Goal: Check status: Check status

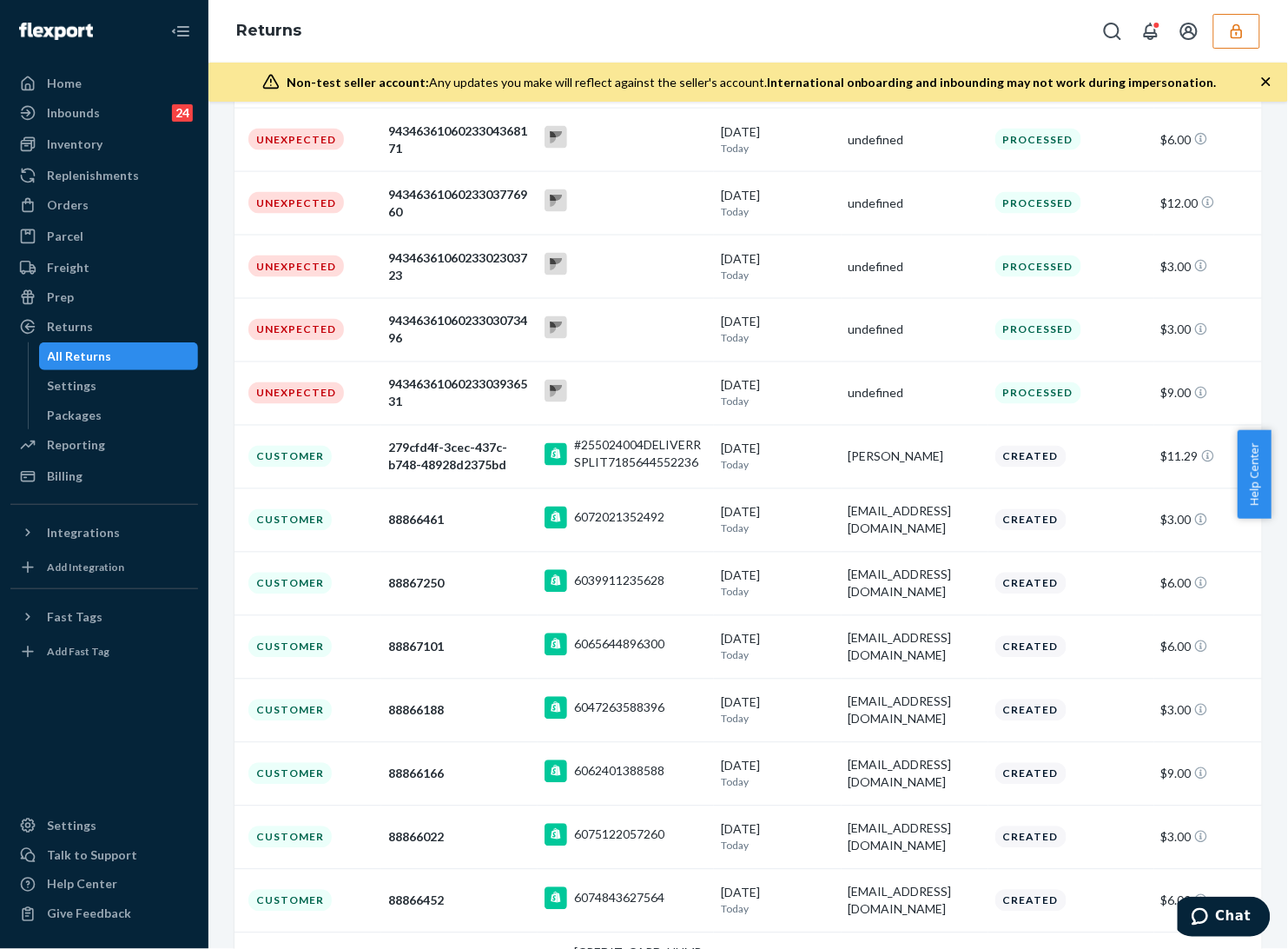
click at [1248, 32] on button "button" at bounding box center [1237, 31] width 47 height 35
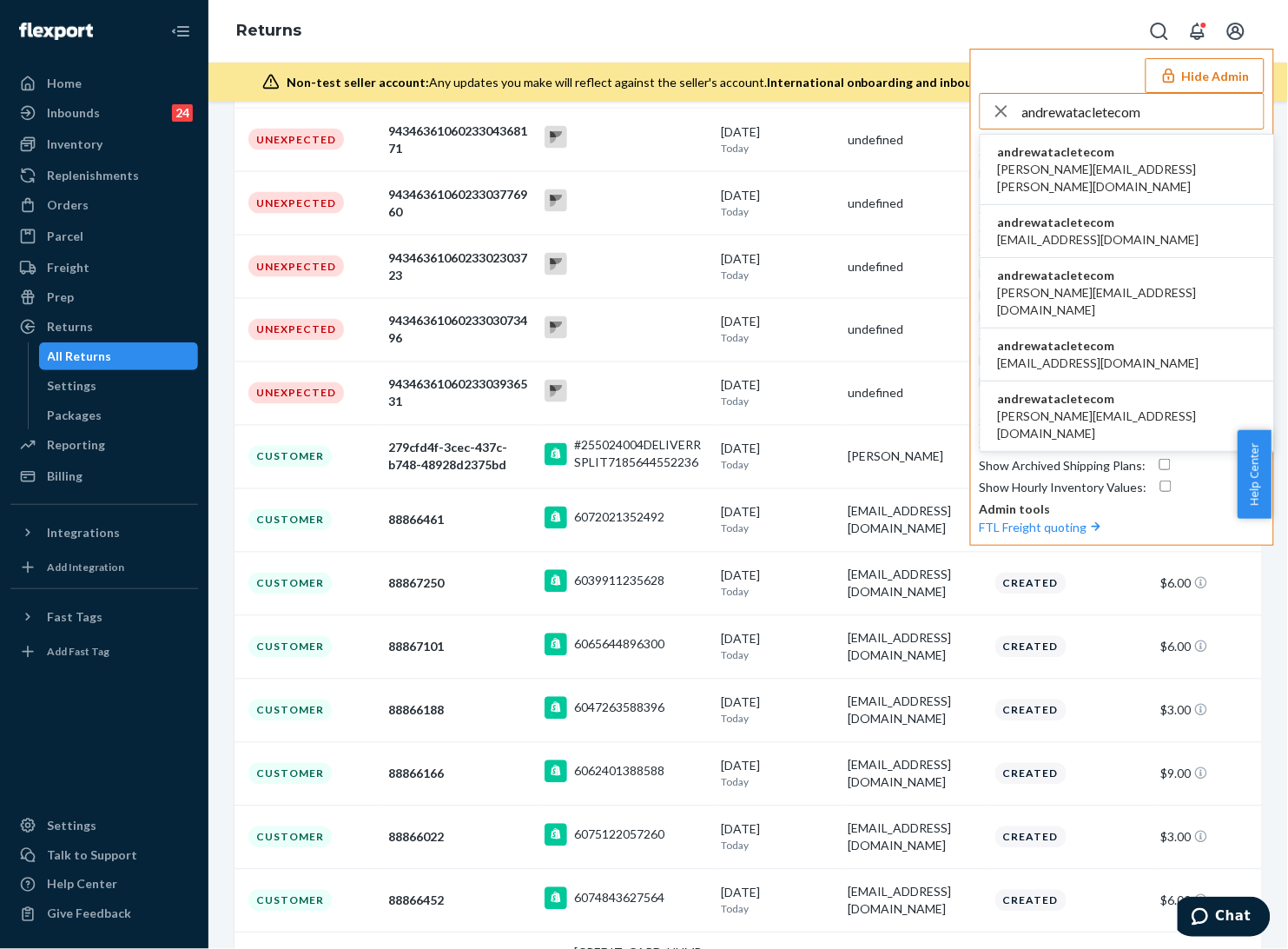
type input "andrewatacletecom"
click at [1084, 158] on span "andrewatacletecom" at bounding box center [1128, 151] width 259 height 17
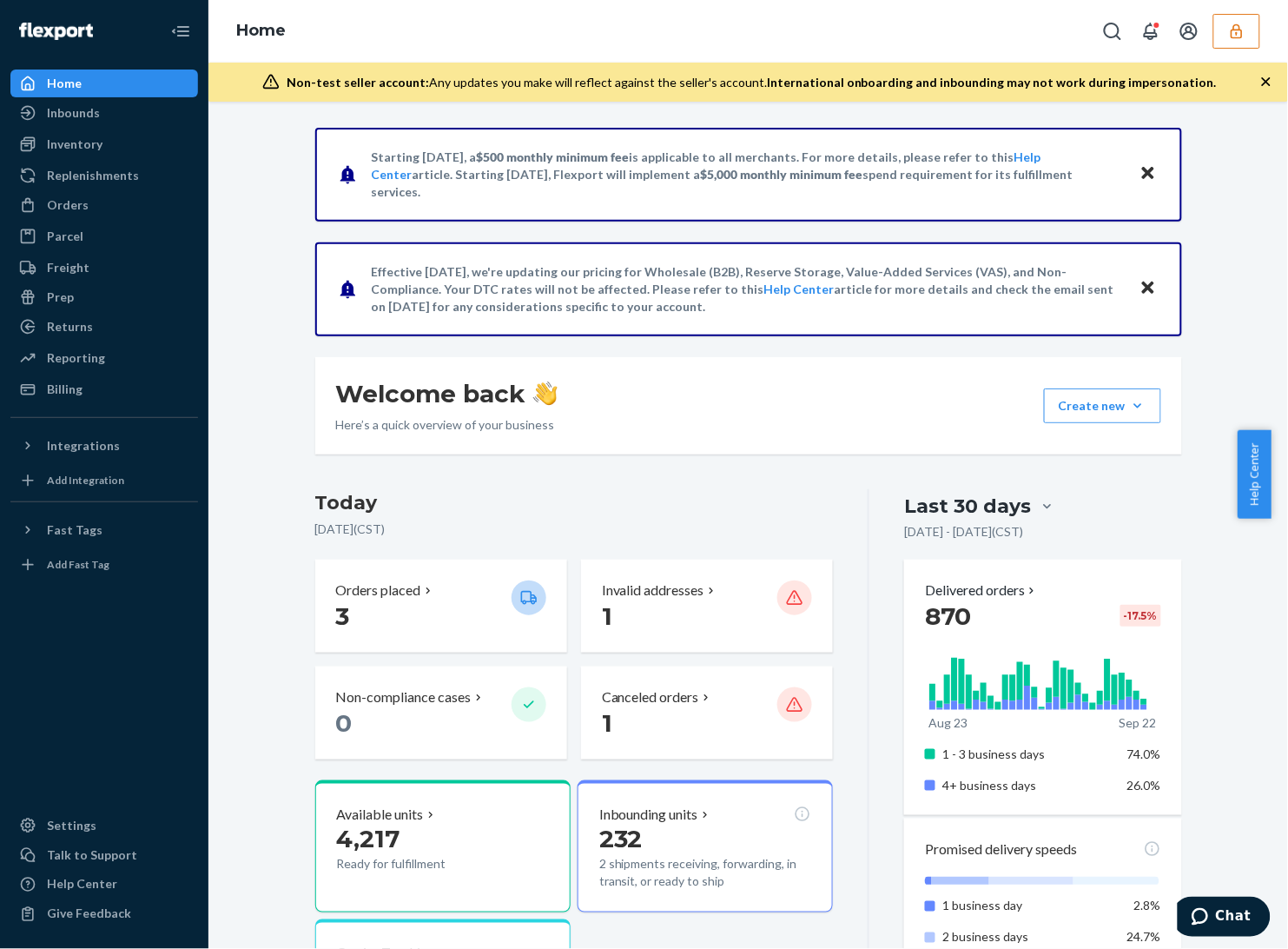
click at [821, 449] on div "Welcome back Here’s a quick overview of your business Create new Create new inb…" at bounding box center [748, 406] width 867 height 97
click at [84, 206] on div "Orders" at bounding box center [68, 204] width 41 height 17
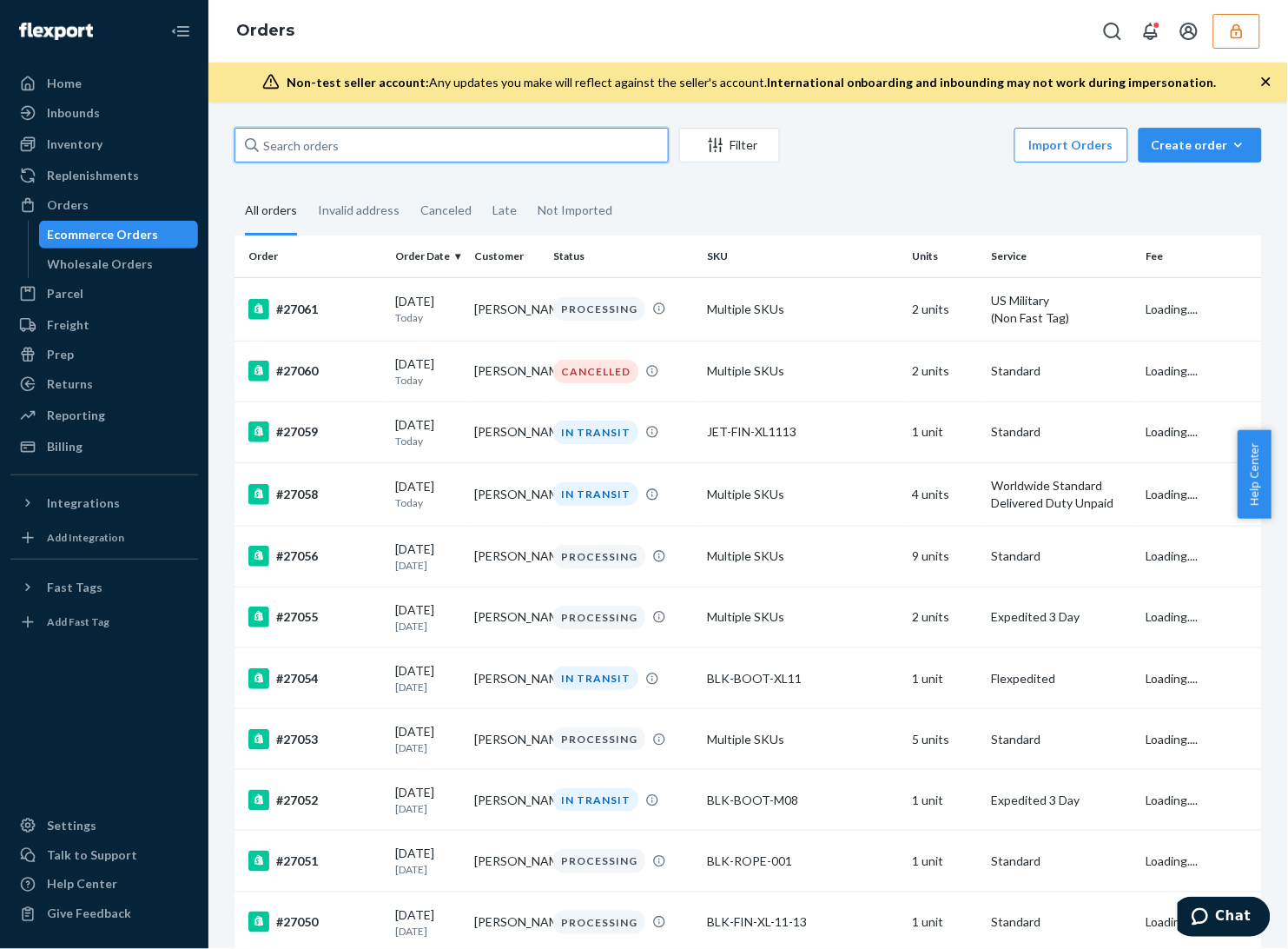
click at [409, 135] on input "text" at bounding box center [452, 145] width 434 height 35
paste input "135172816"
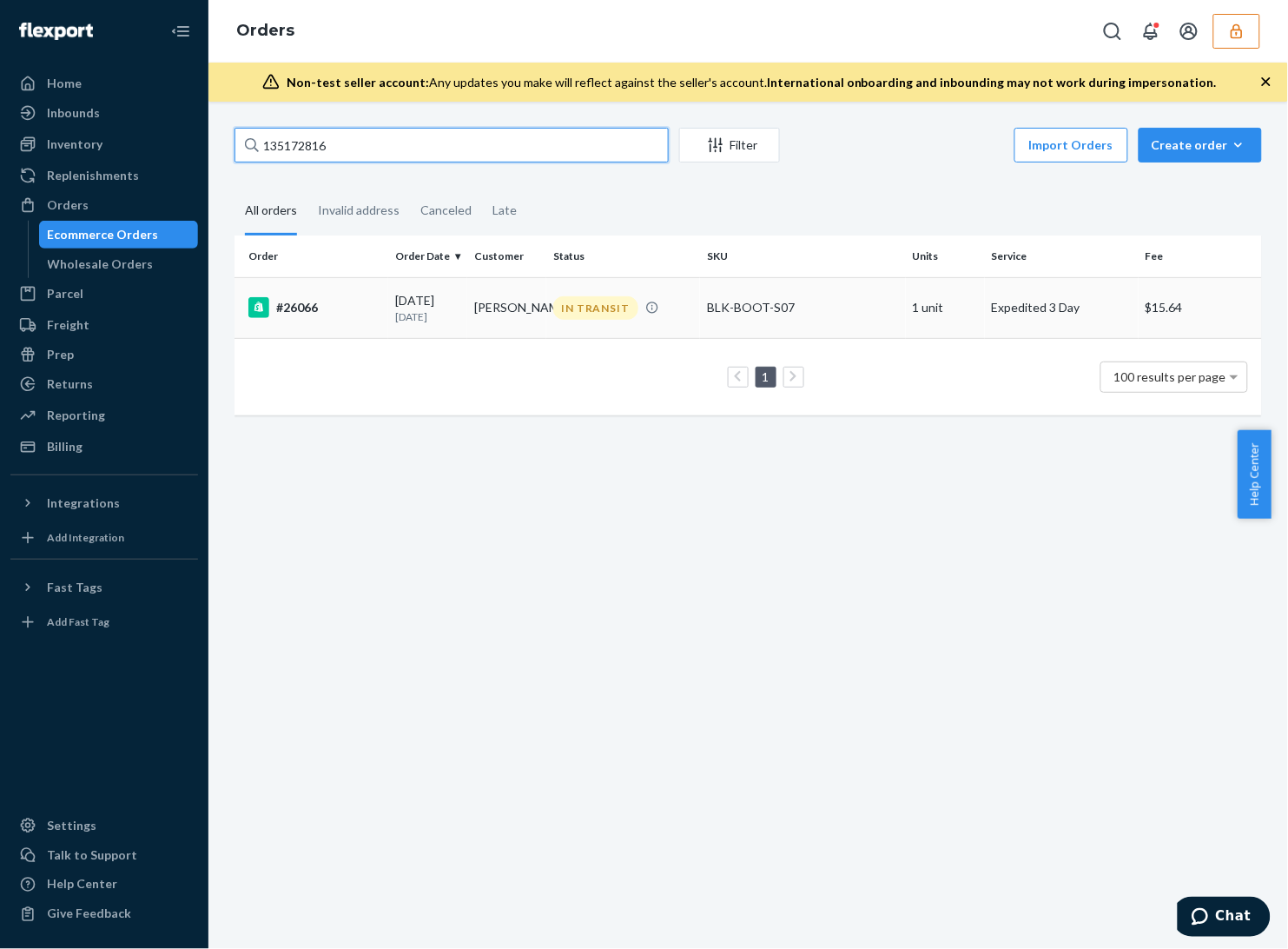
type input "135172816"
click at [796, 321] on td "BLK-BOOT-S07" at bounding box center [803, 308] width 206 height 61
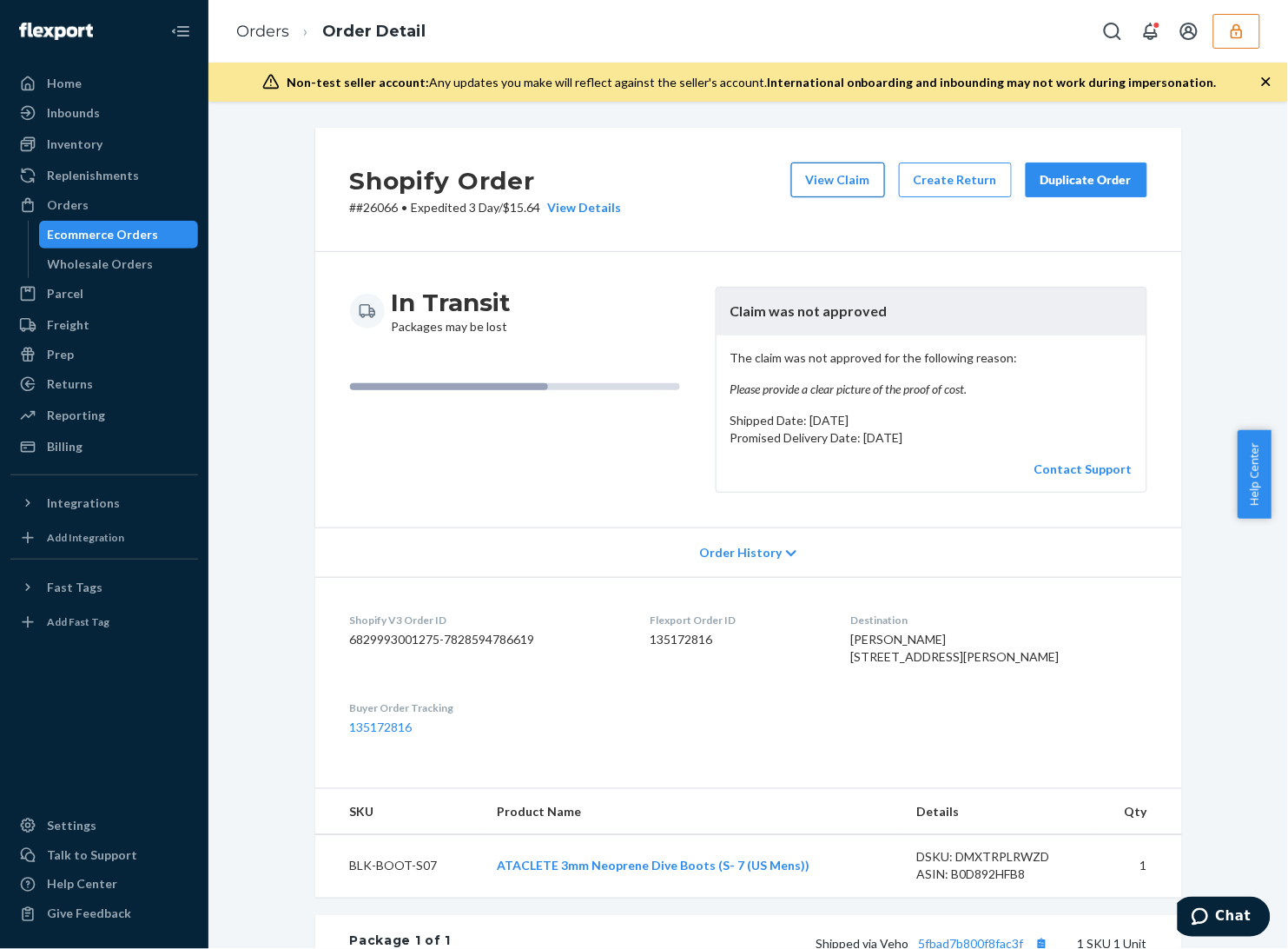
click at [833, 180] on button "View Claim" at bounding box center [838, 179] width 94 height 35
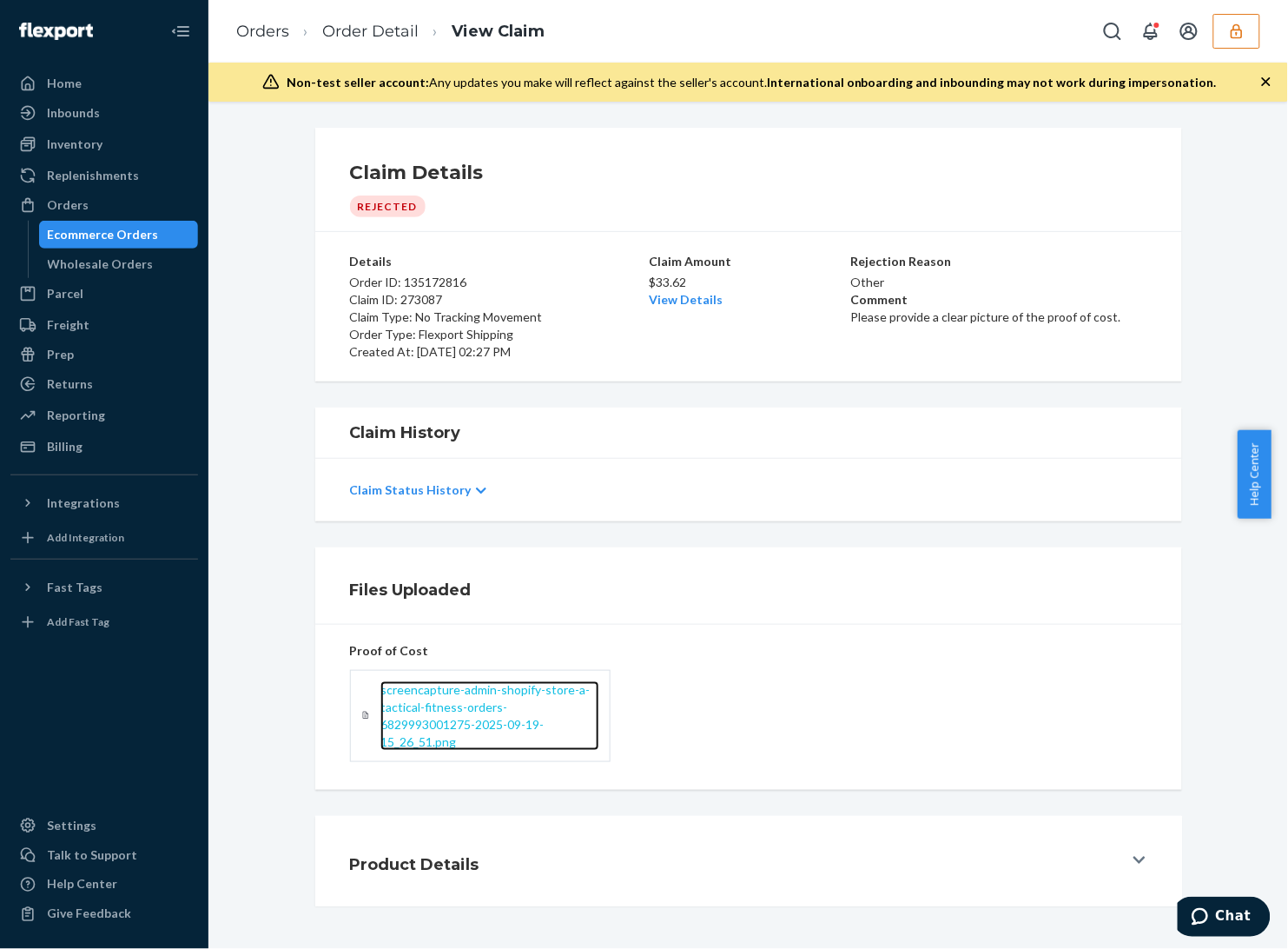
click at [423, 693] on span "screencapture-admin-shopify-store-a-tactical-fitness-orders-6829993001275-2025-…" at bounding box center [485, 715] width 210 height 67
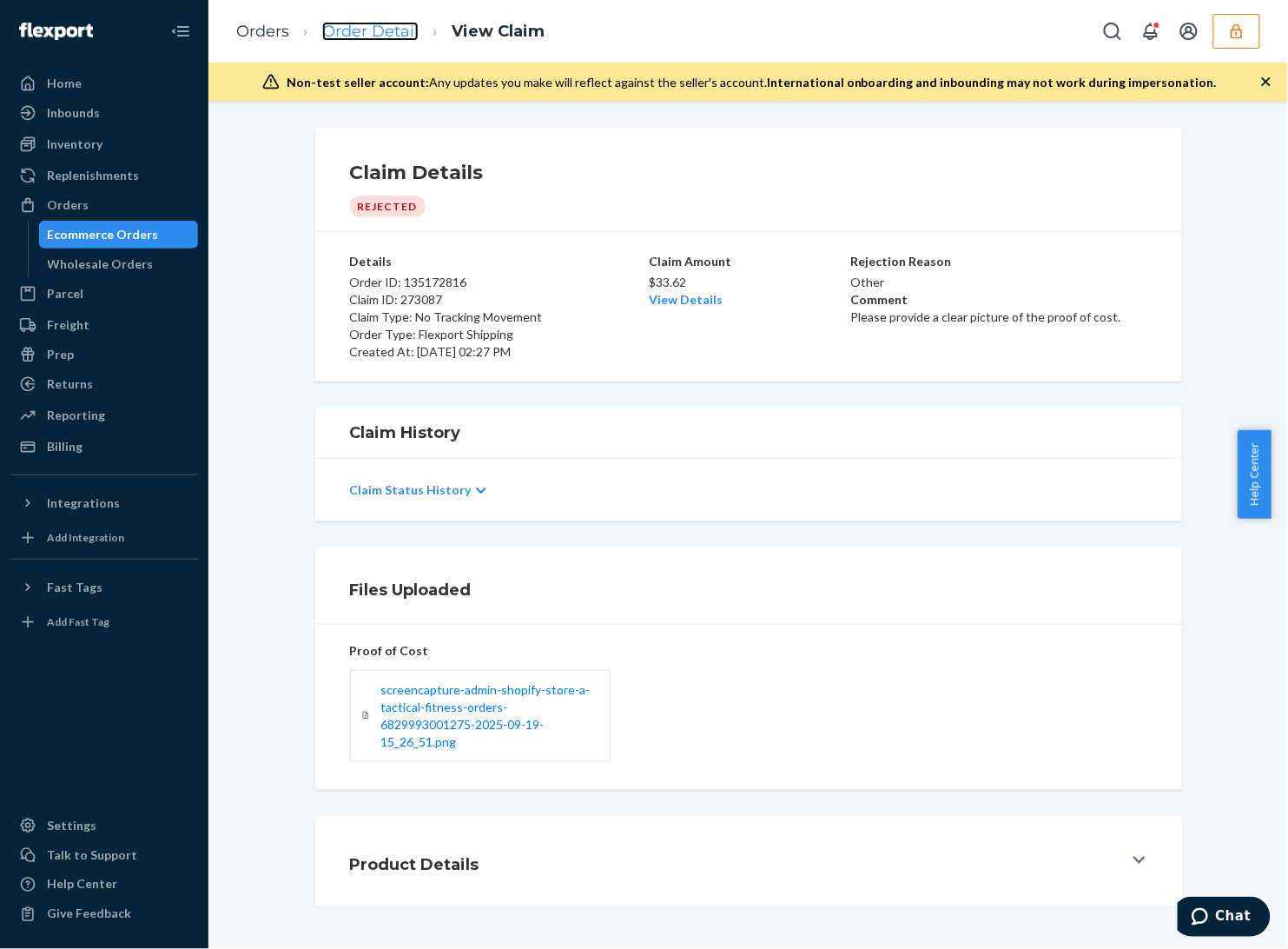
click at [356, 29] on link "Order Detail" at bounding box center [370, 31] width 96 height 19
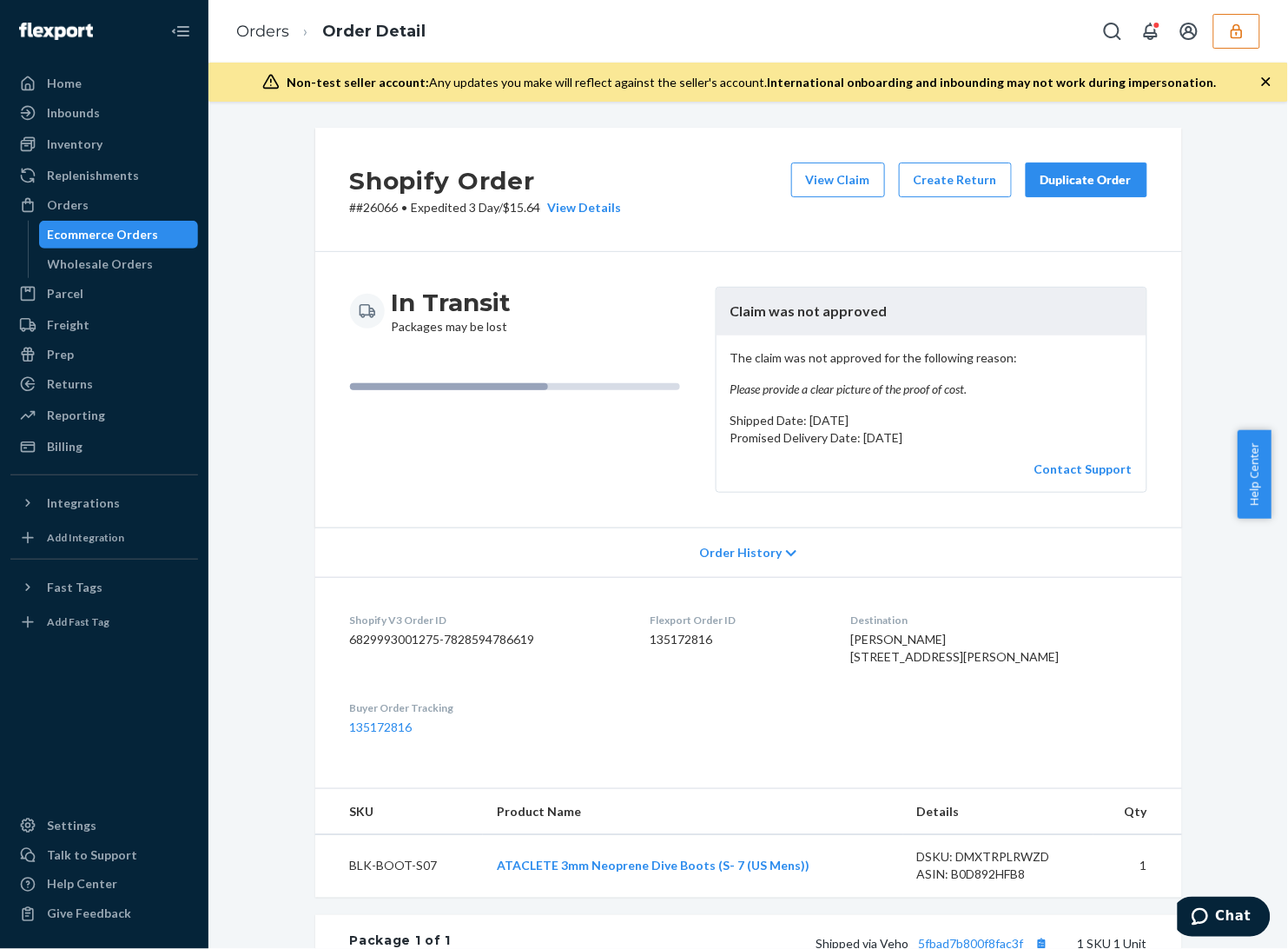
click at [695, 639] on dd "135172816" at bounding box center [736, 639] width 174 height 17
copy dd "135172816"
click at [1266, 32] on div "Orders Order Detail" at bounding box center [748, 31] width 1079 height 62
click at [1247, 35] on button "button" at bounding box center [1237, 31] width 47 height 35
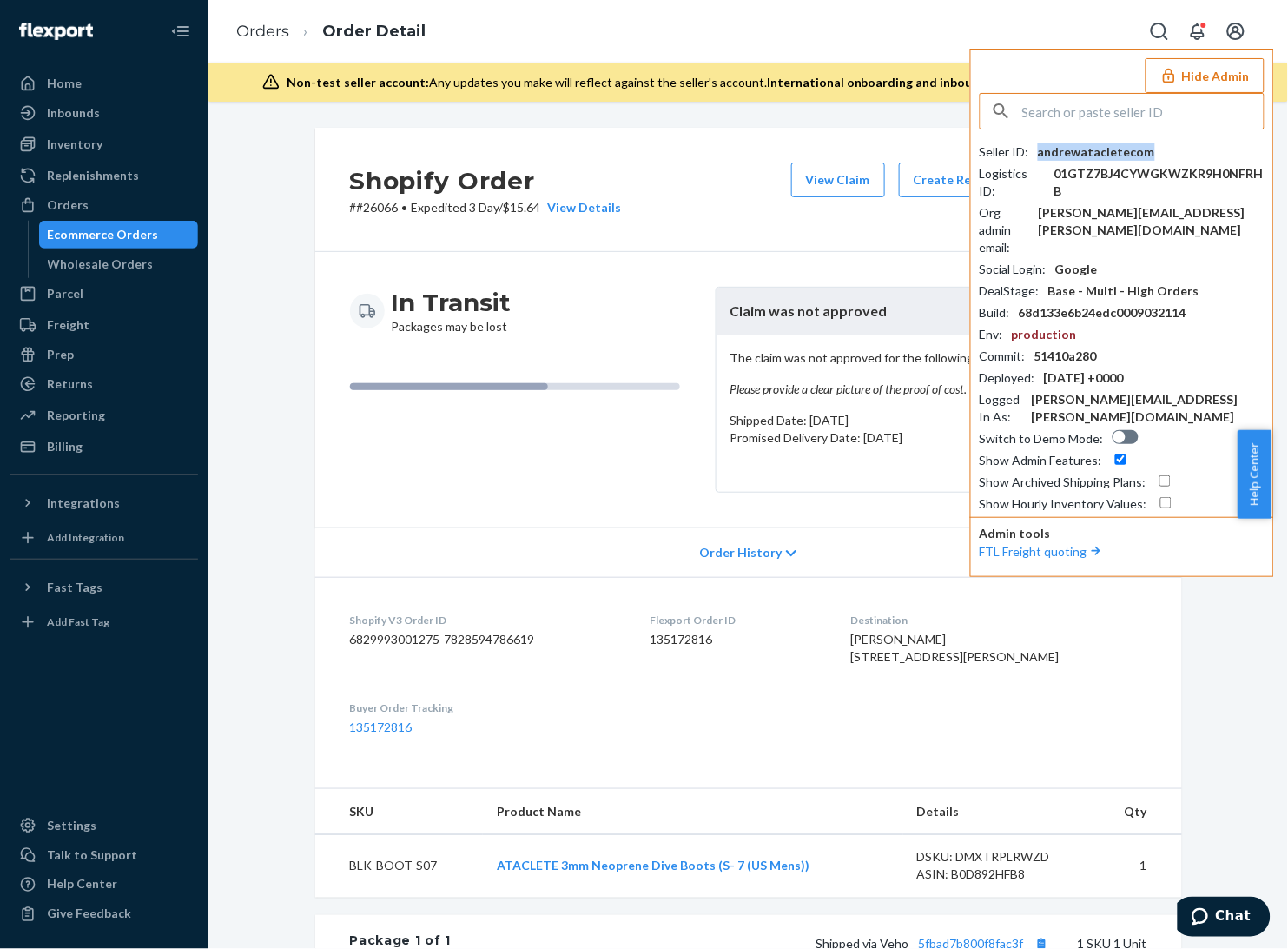
click at [1075, 150] on div "andrewatacletecom" at bounding box center [1096, 151] width 117 height 17
click at [470, 430] on div "In Transit Packages may be lost" at bounding box center [526, 389] width 352 height 206
click at [1203, 83] on button "Hide Admin" at bounding box center [1205, 76] width 119 height 35
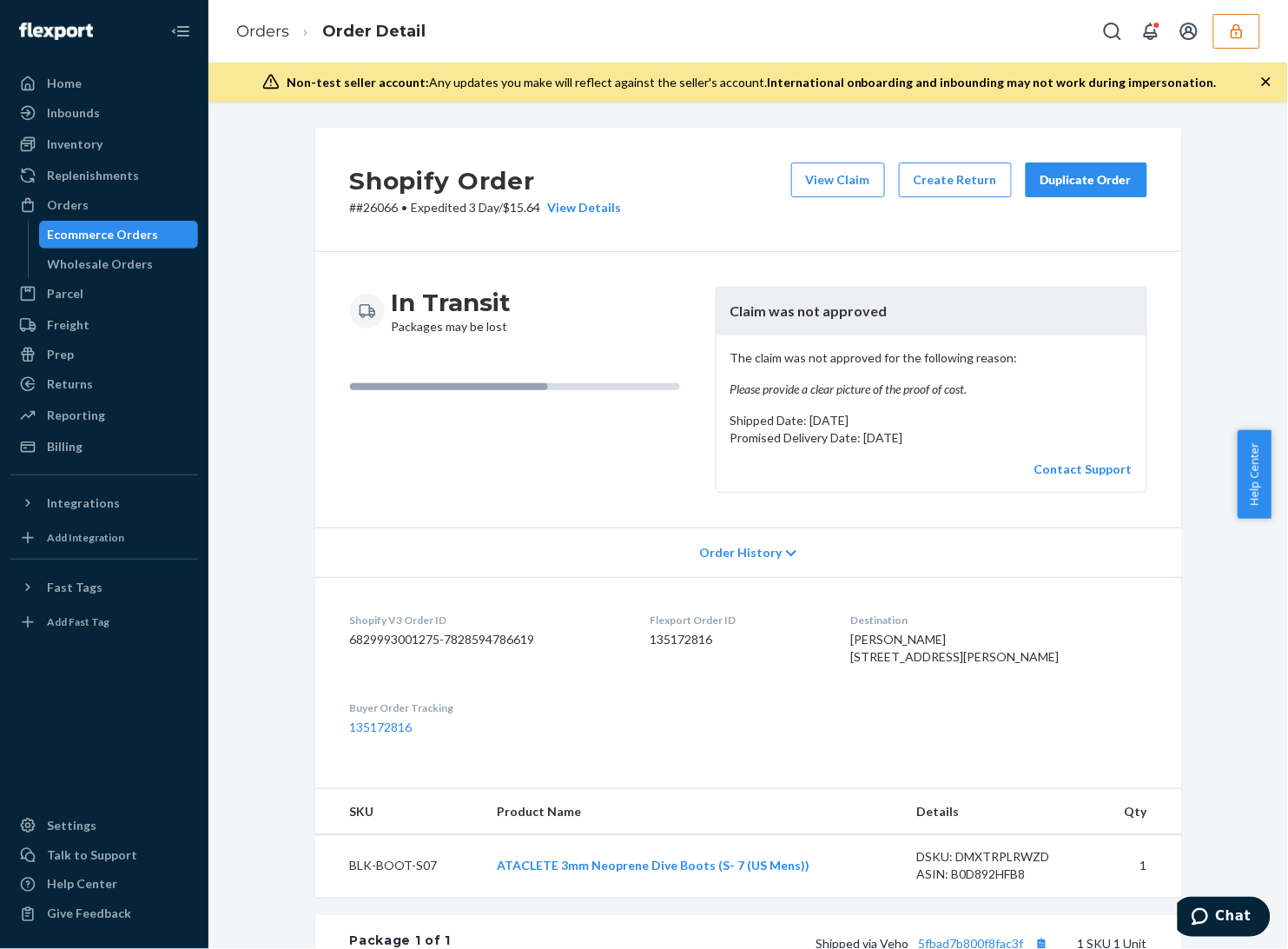
click at [1240, 33] on icon "button" at bounding box center [1236, 31] width 17 height 17
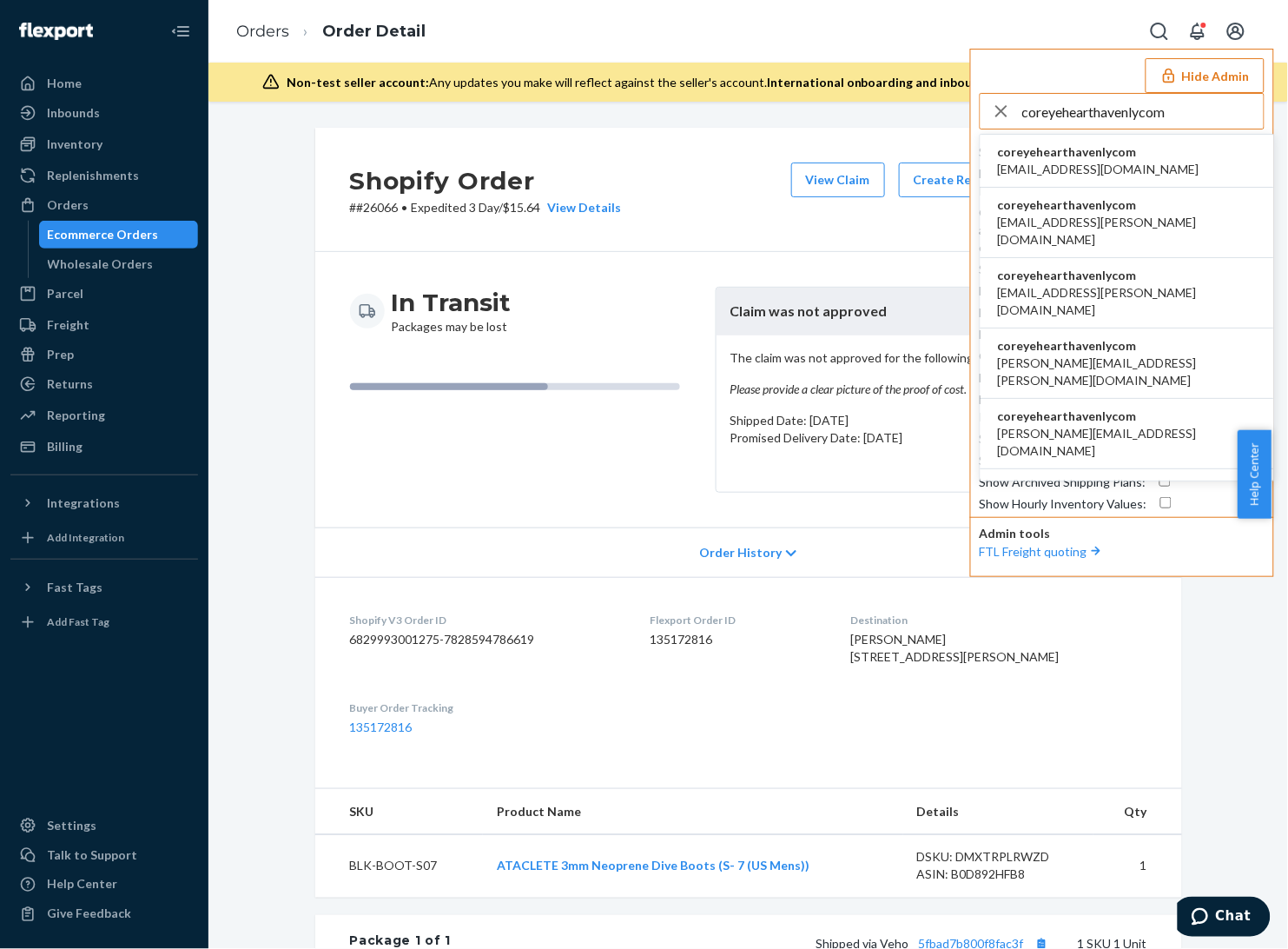
type input "coreyehearthavenlycom"
click at [1104, 161] on span "acummings+cz@havenly.com" at bounding box center [1099, 169] width 202 height 17
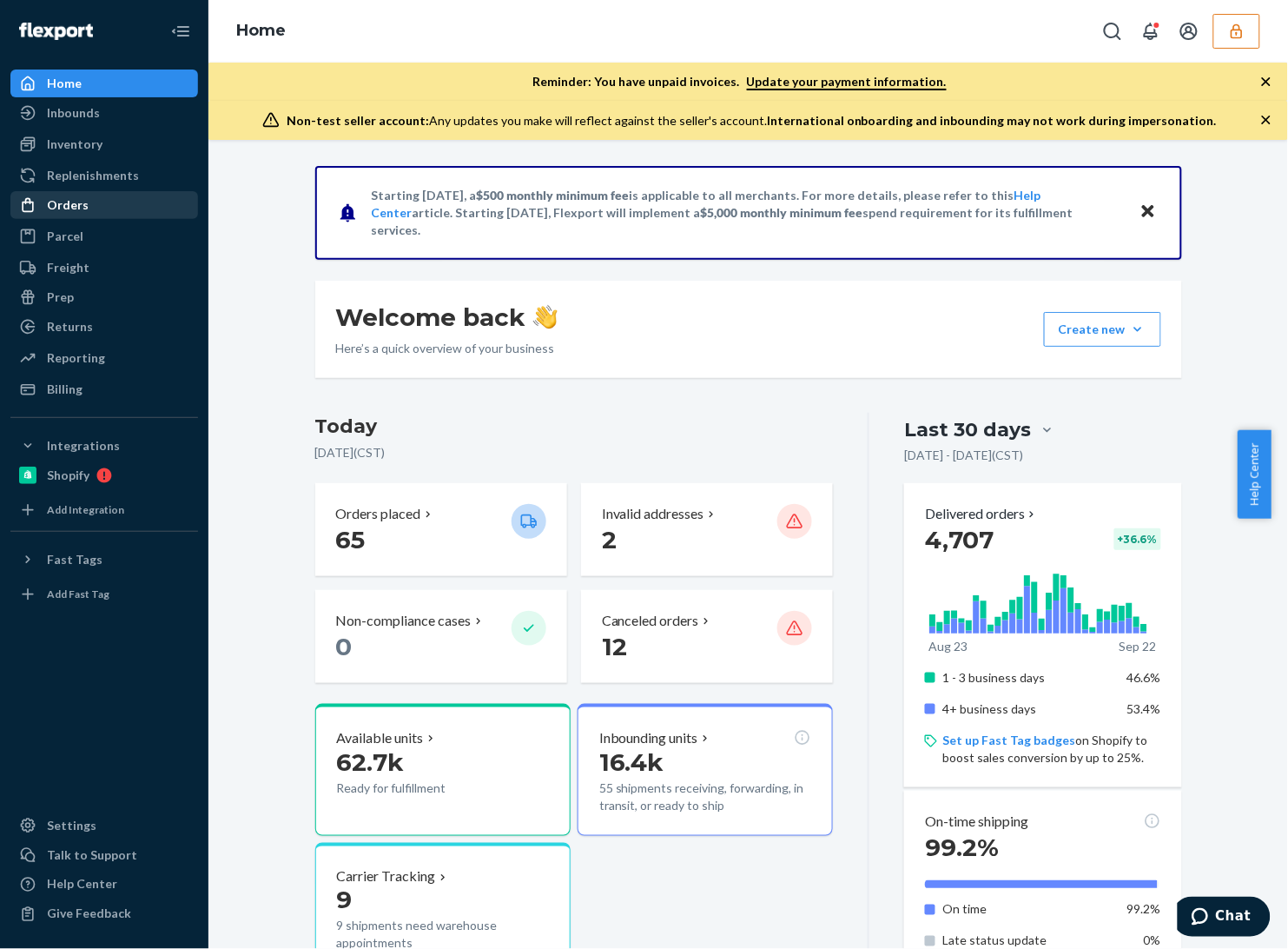
click at [89, 206] on div "Orders" at bounding box center [104, 204] width 185 height 24
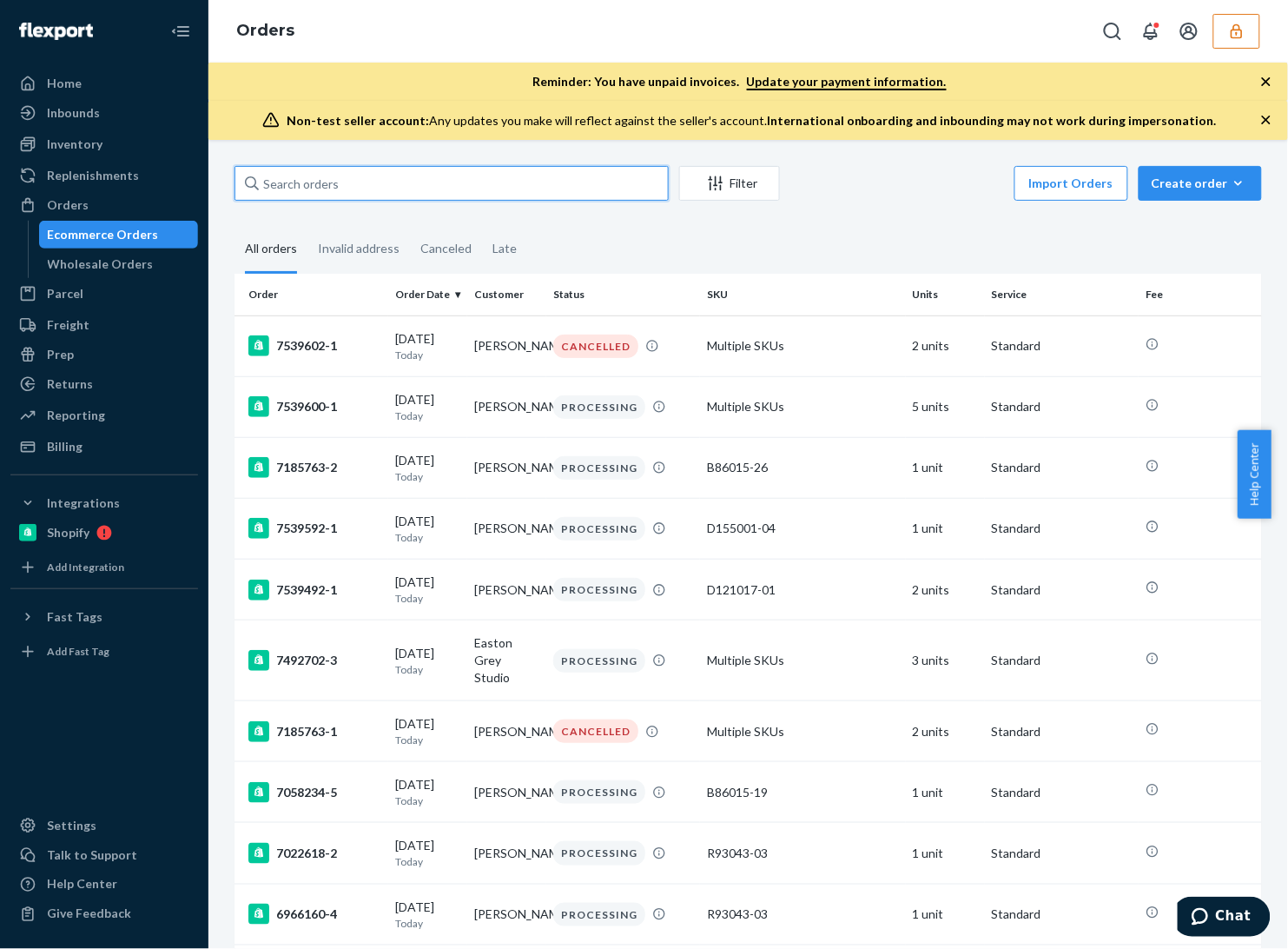
click at [352, 192] on input "text" at bounding box center [452, 183] width 434 height 35
paste input "136006701"
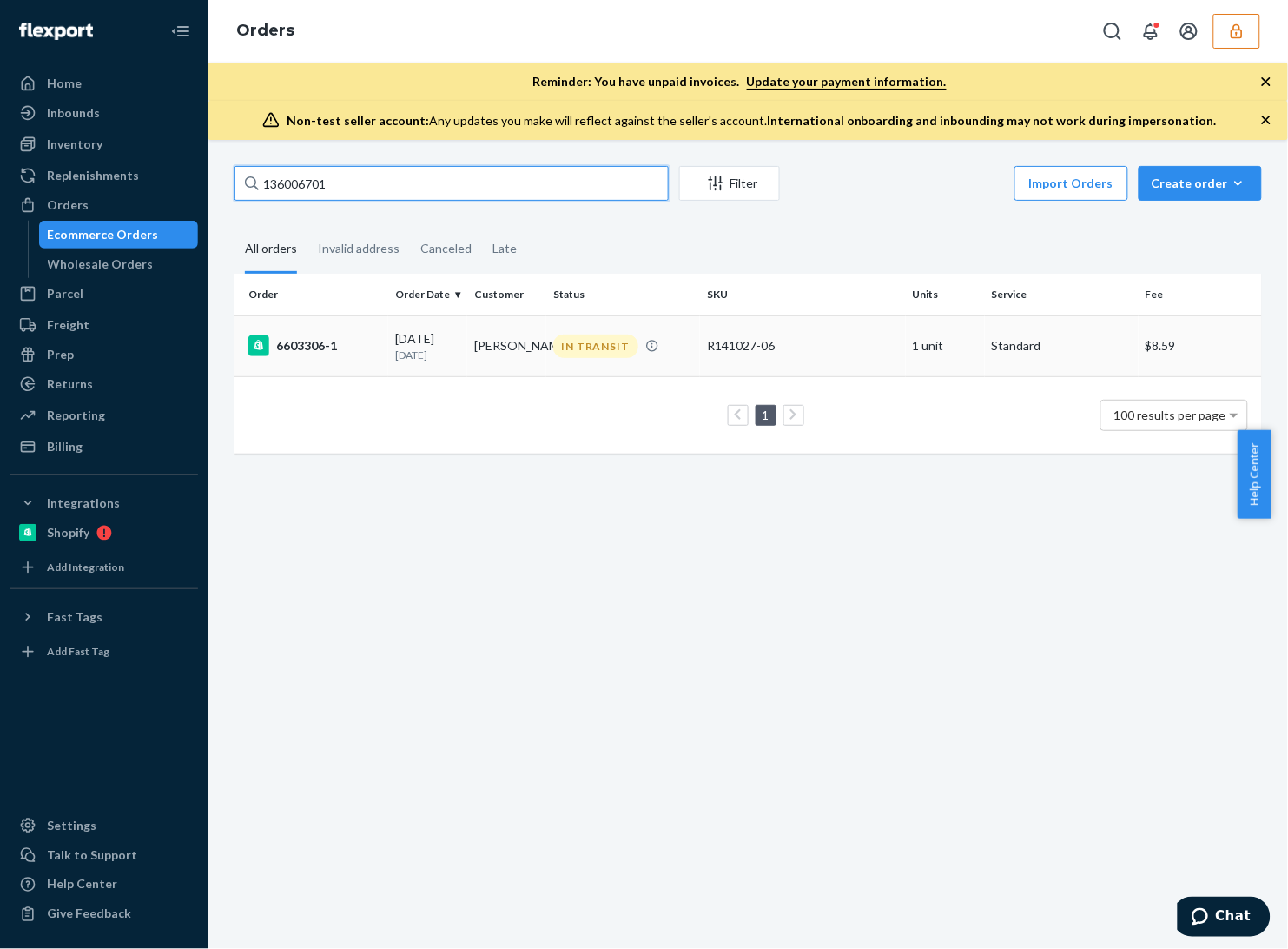
type input "136006701"
click at [670, 352] on div "IN TRANSIT" at bounding box center [623, 346] width 147 height 23
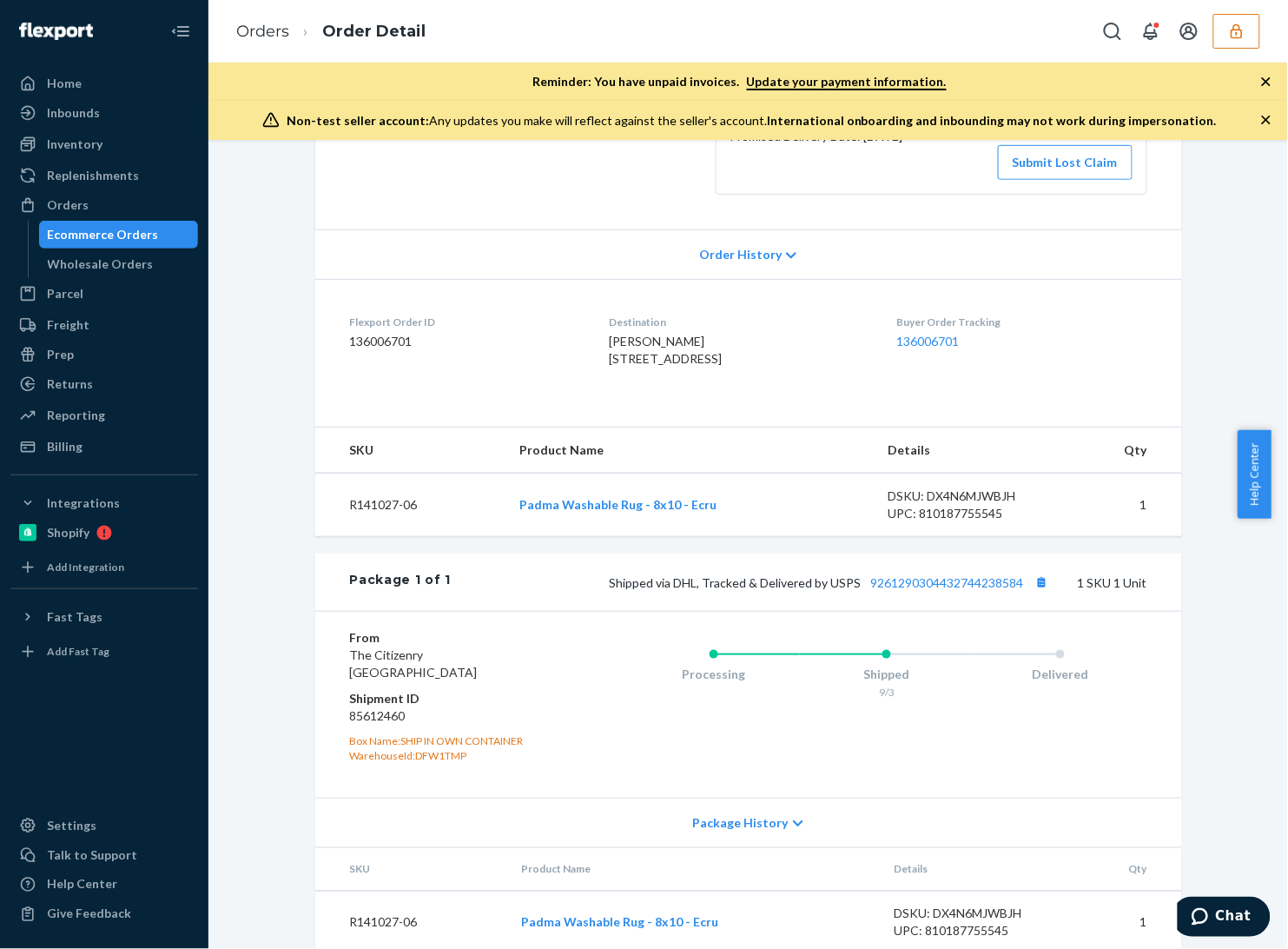
scroll to position [388, 0]
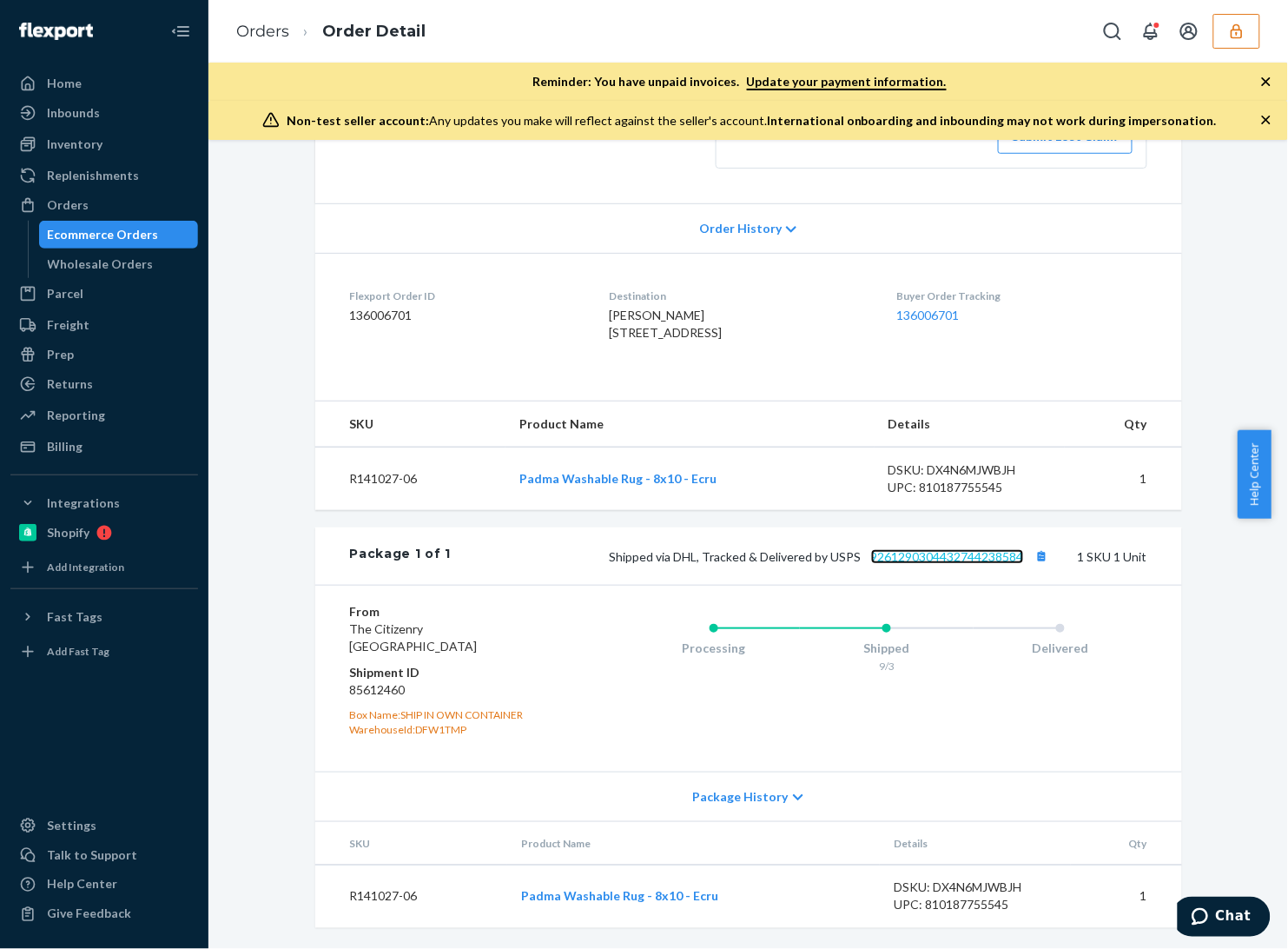
click at [944, 556] on link "9261290304432744238584" at bounding box center [948, 556] width 153 height 14
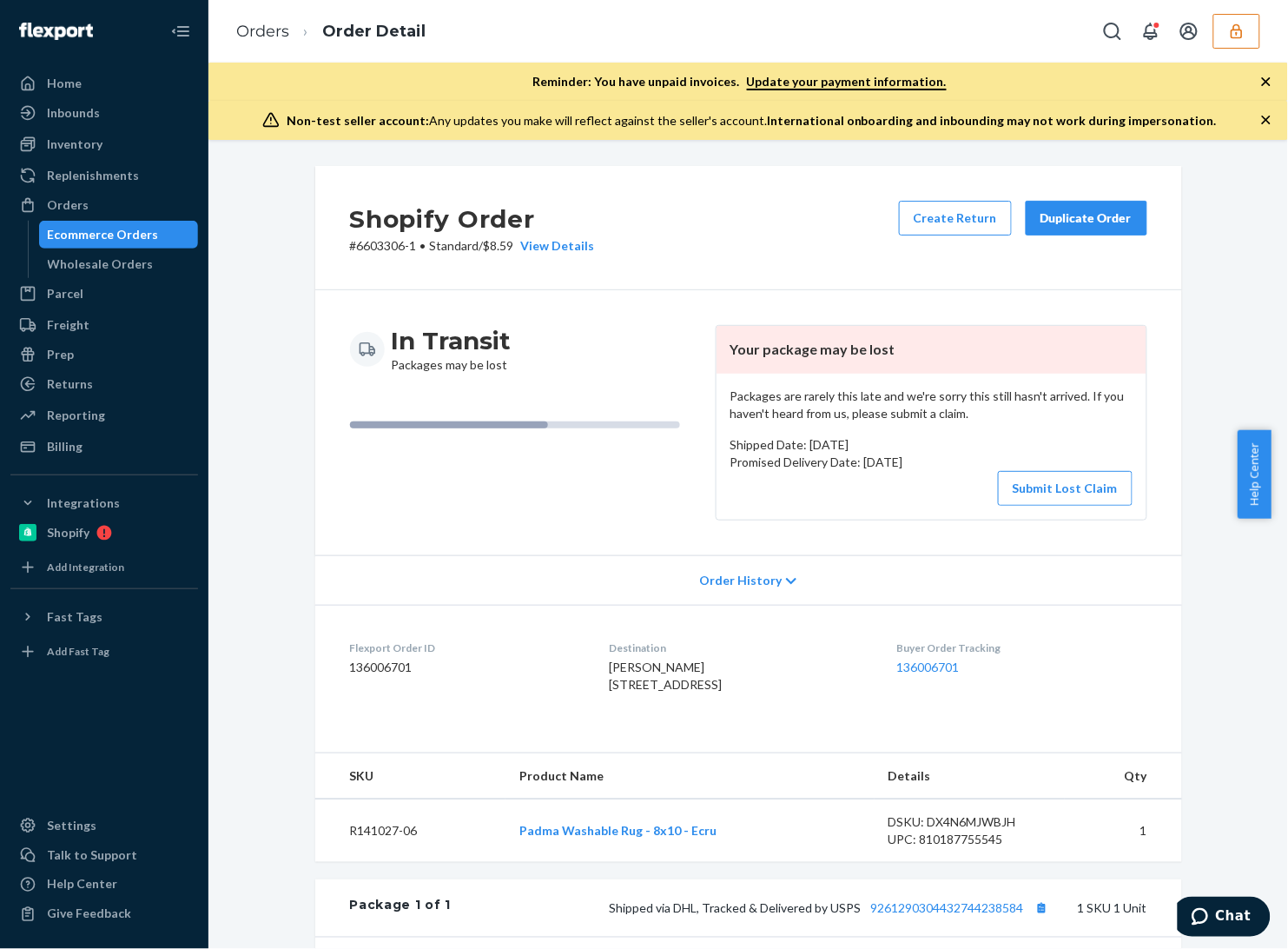
click at [1161, 270] on div "Shopify Order # 6603306-1 • Standard / $8.59 View Details Create Return Duplica…" at bounding box center [748, 228] width 867 height 124
drag, startPoint x: 617, startPoint y: 660, endPoint x: 617, endPoint y: 671, distance: 11.0
click at [617, 669] on div "Destination Julie Burgal 3406 Laguna Ave Davis, CA 95618-4920 US" at bounding box center [739, 670] width 259 height 60
click at [617, 671] on span "Julie Burgal 3406 Laguna Ave Davis, CA 95618-4920 US" at bounding box center [665, 675] width 113 height 32
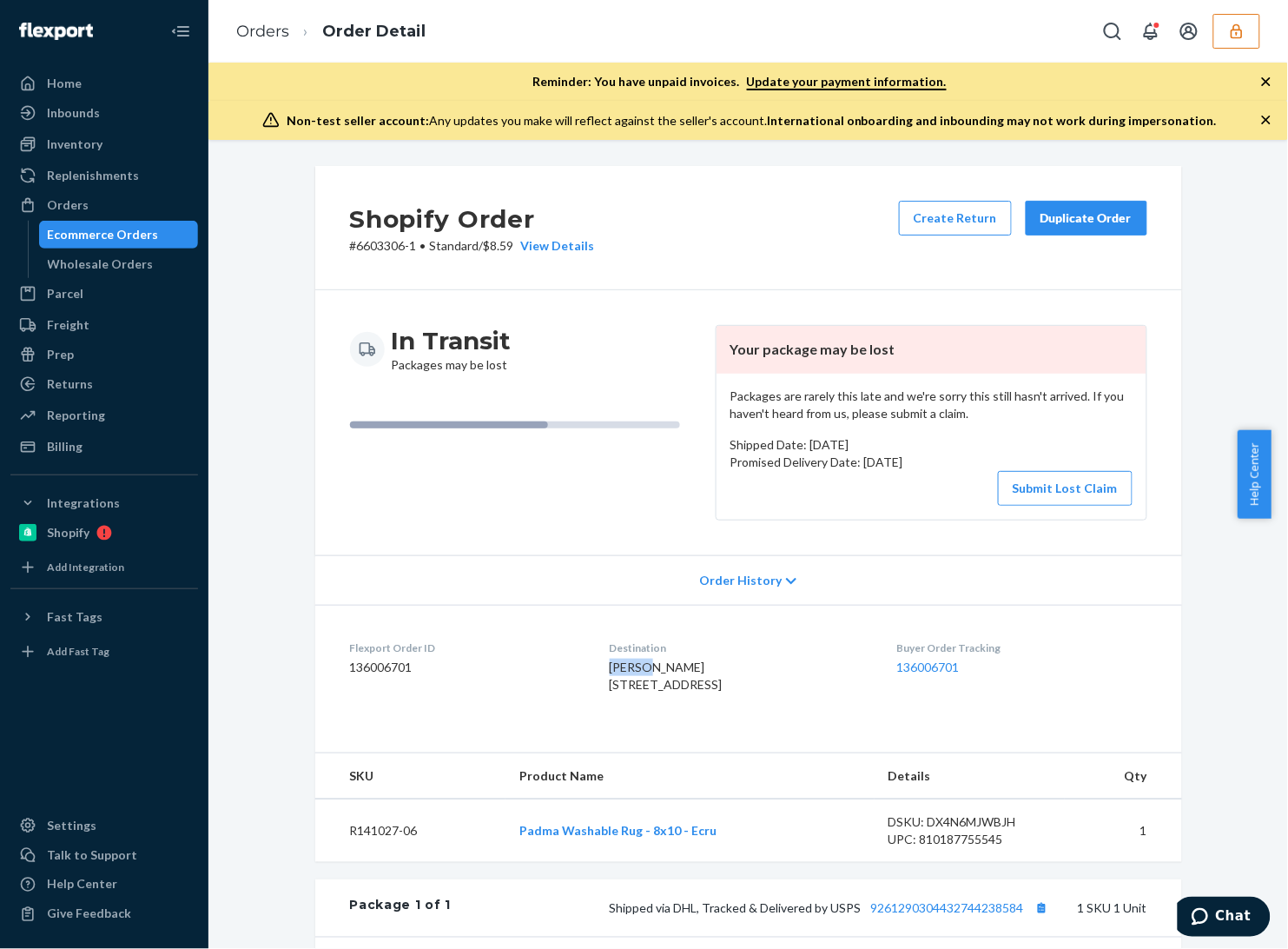
click at [617, 666] on span "Julie Burgal 3406 Laguna Ave Davis, CA 95618-4920 US" at bounding box center [665, 675] width 113 height 32
click at [624, 687] on span "Julie Burgal 3406 Laguna Ave Davis, CA 95618-4920 US" at bounding box center [665, 675] width 113 height 32
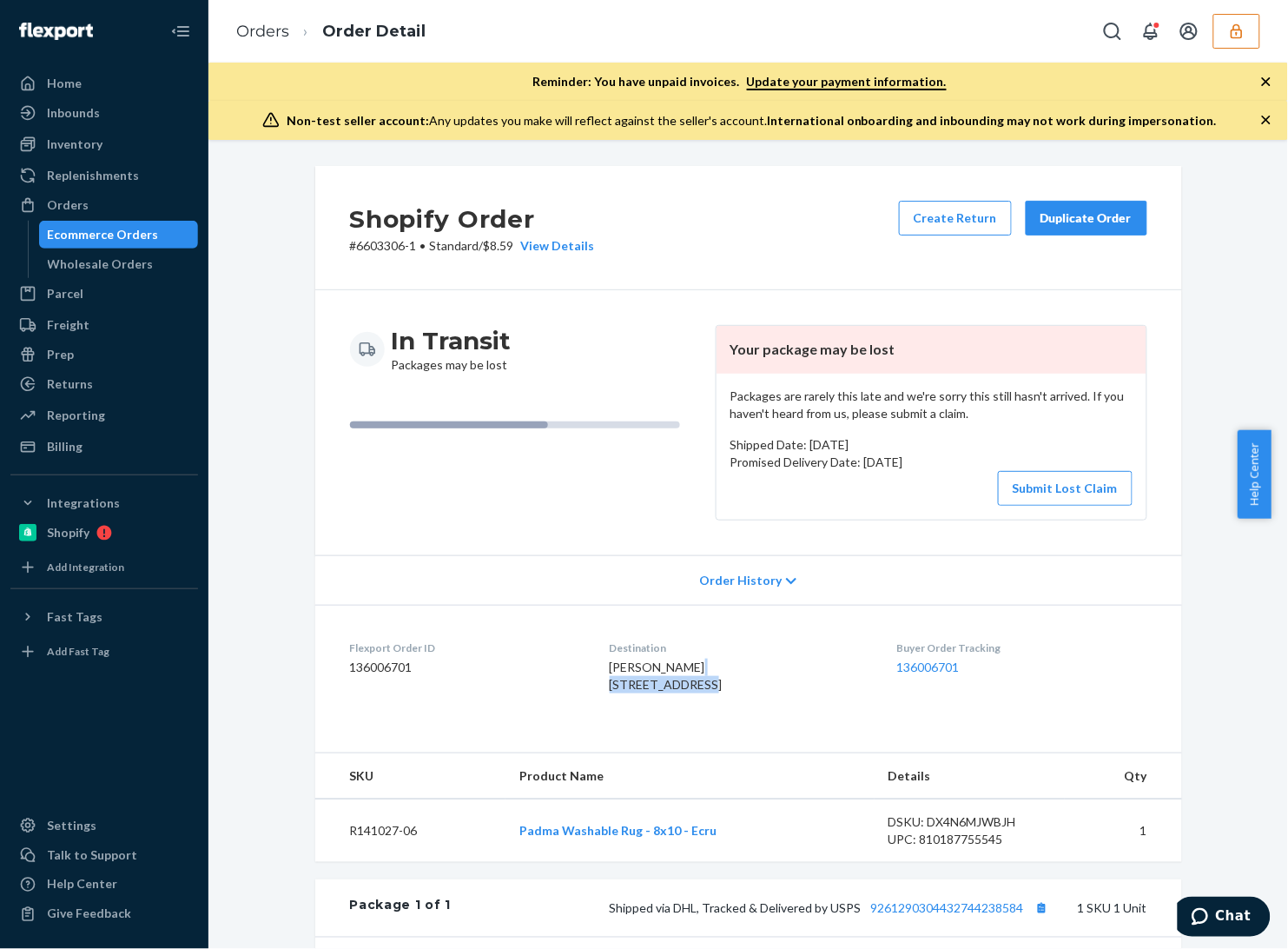
click at [624, 687] on span "Julie Burgal 3406 Laguna Ave Davis, CA 95618-4920 US" at bounding box center [665, 675] width 113 height 32
copy span "3406 Laguna Ave"
click at [615, 691] on span "Julie Burgal 3406 Laguna Ave Davis, CA 95618-4920 US" at bounding box center [665, 675] width 113 height 32
copy span "Davis"
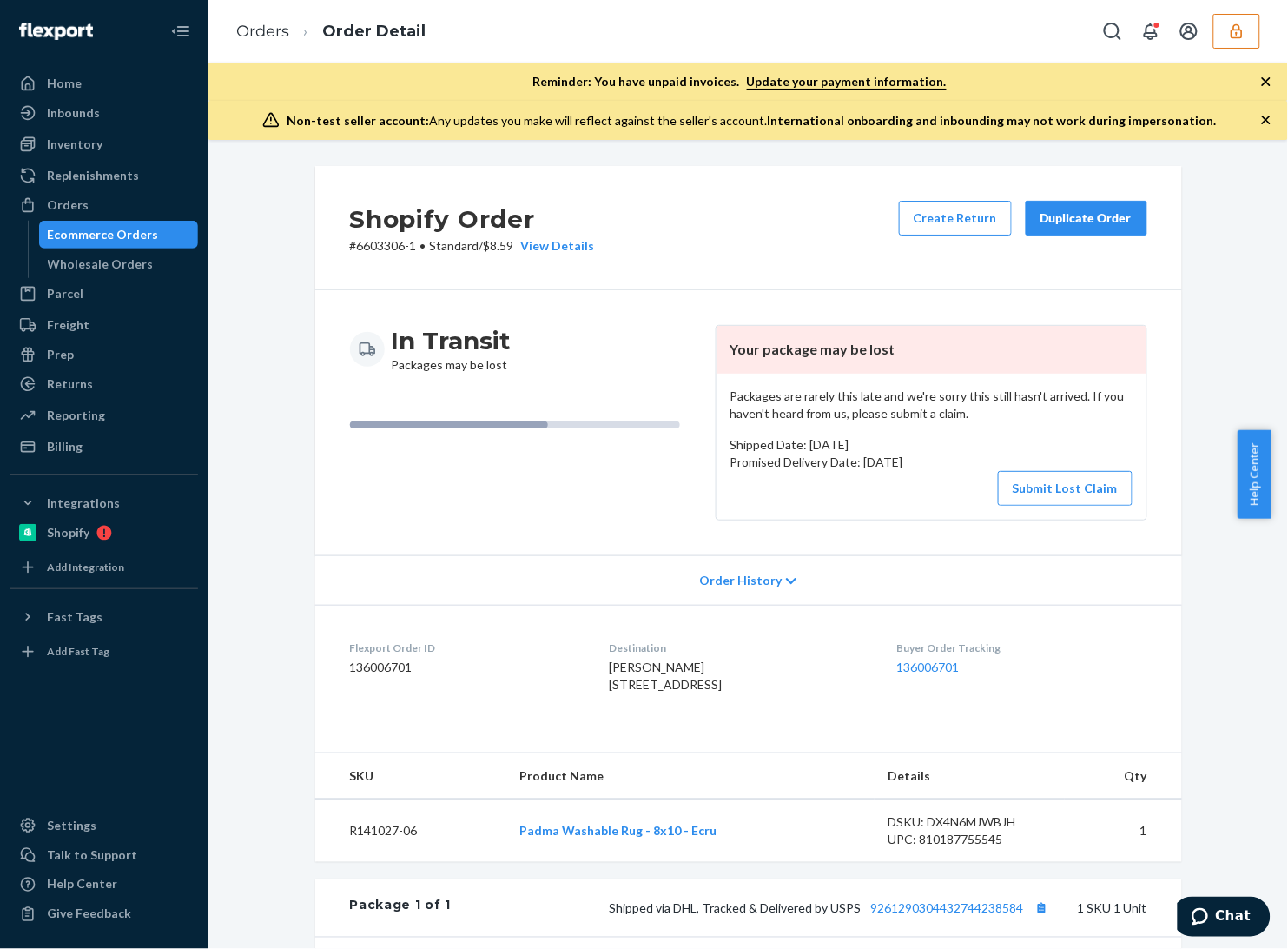
drag, startPoint x: 732, startPoint y: 704, endPoint x: 653, endPoint y: 698, distance: 79.2
click at [653, 693] on div "Julie Burgal 3406 Laguna Ave Davis, CA 95618-4920 US" at bounding box center [739, 675] width 259 height 35
copy span "95618-4920"
click at [1238, 32] on icon "button" at bounding box center [1236, 31] width 12 height 14
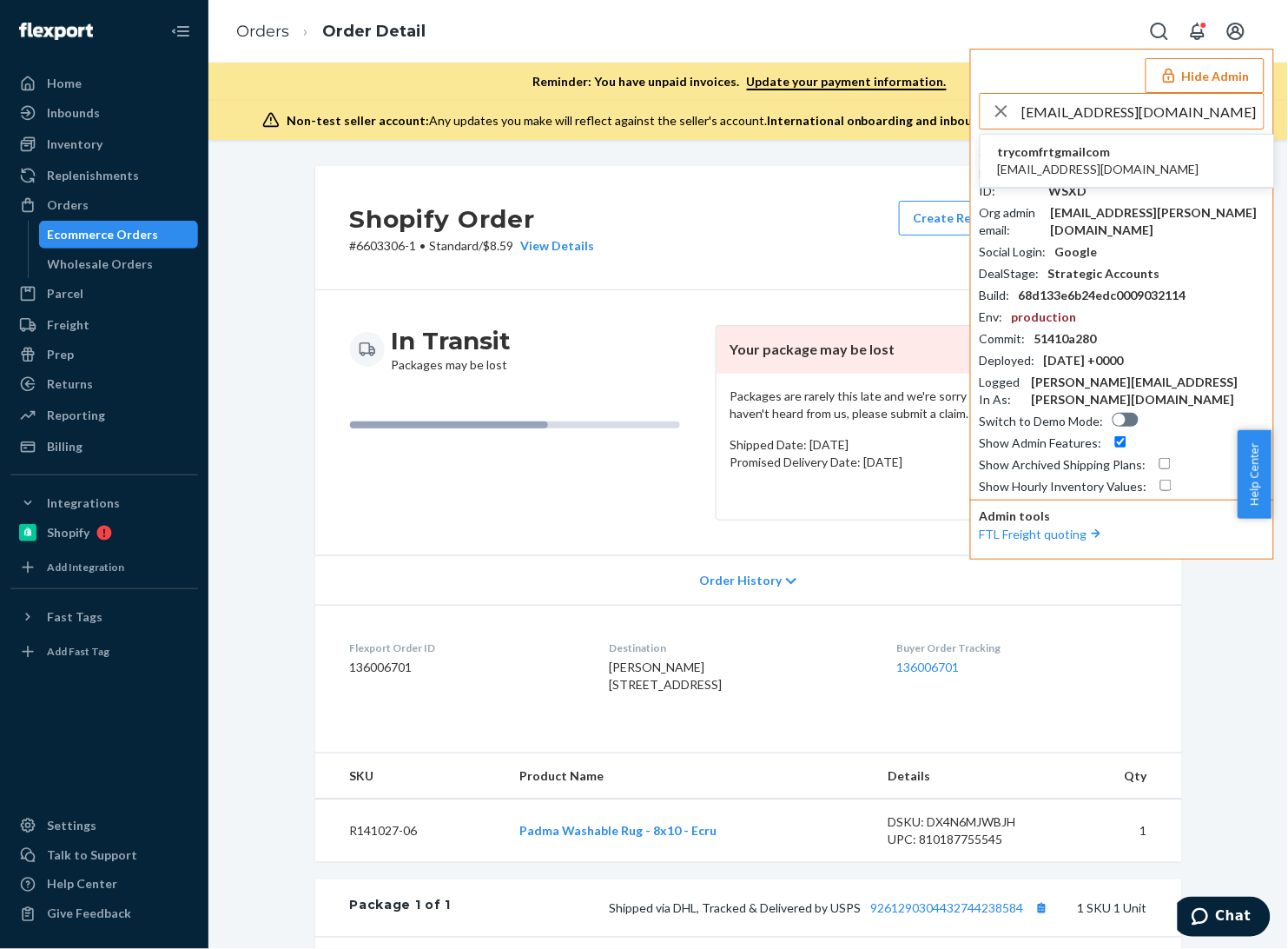
type input "angeliegavino8@gmail.com"
click at [1108, 161] on span "angeliegavino8@gmail.com" at bounding box center [1099, 169] width 202 height 17
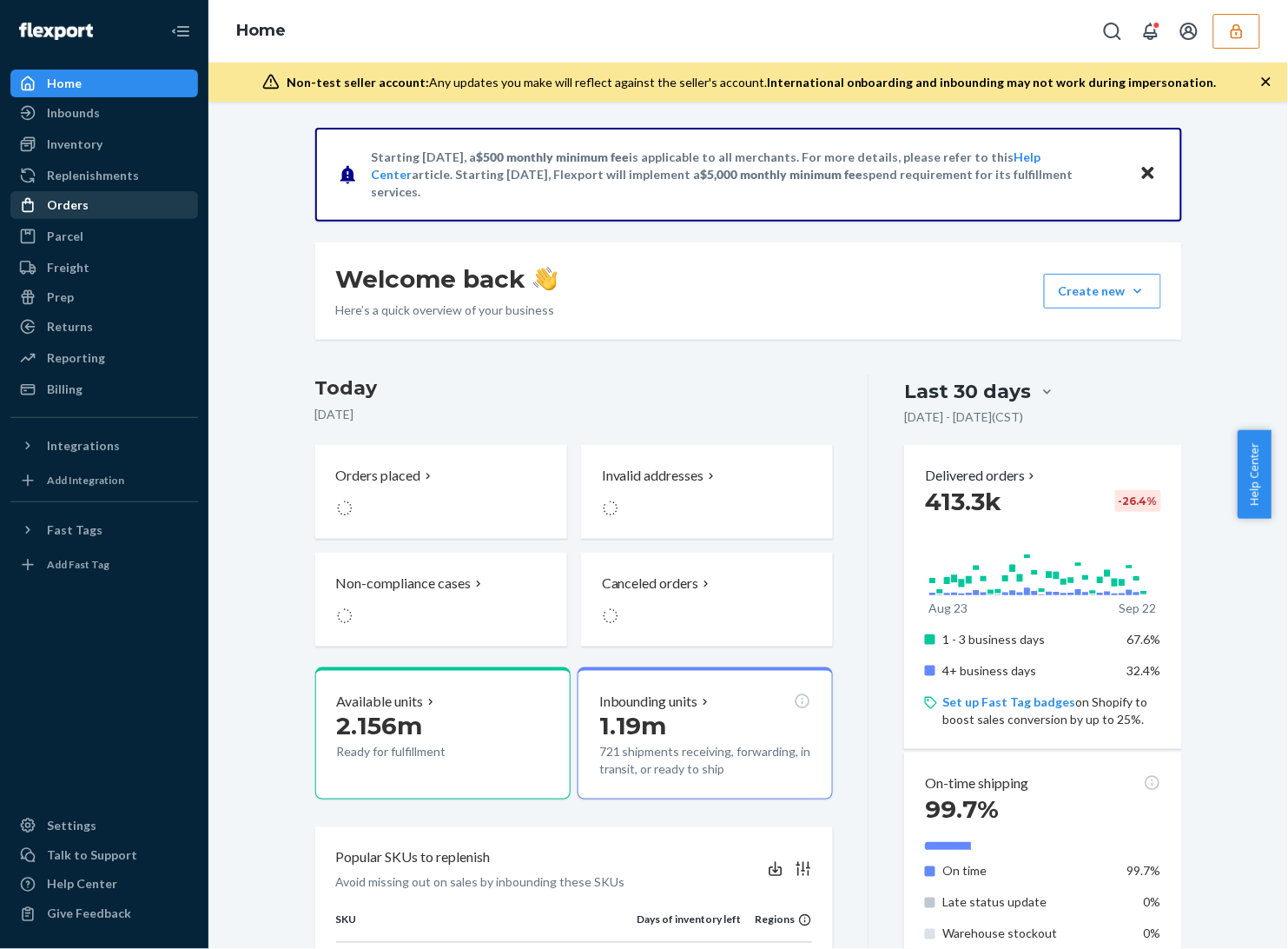
click at [74, 196] on div "Orders" at bounding box center [68, 204] width 41 height 17
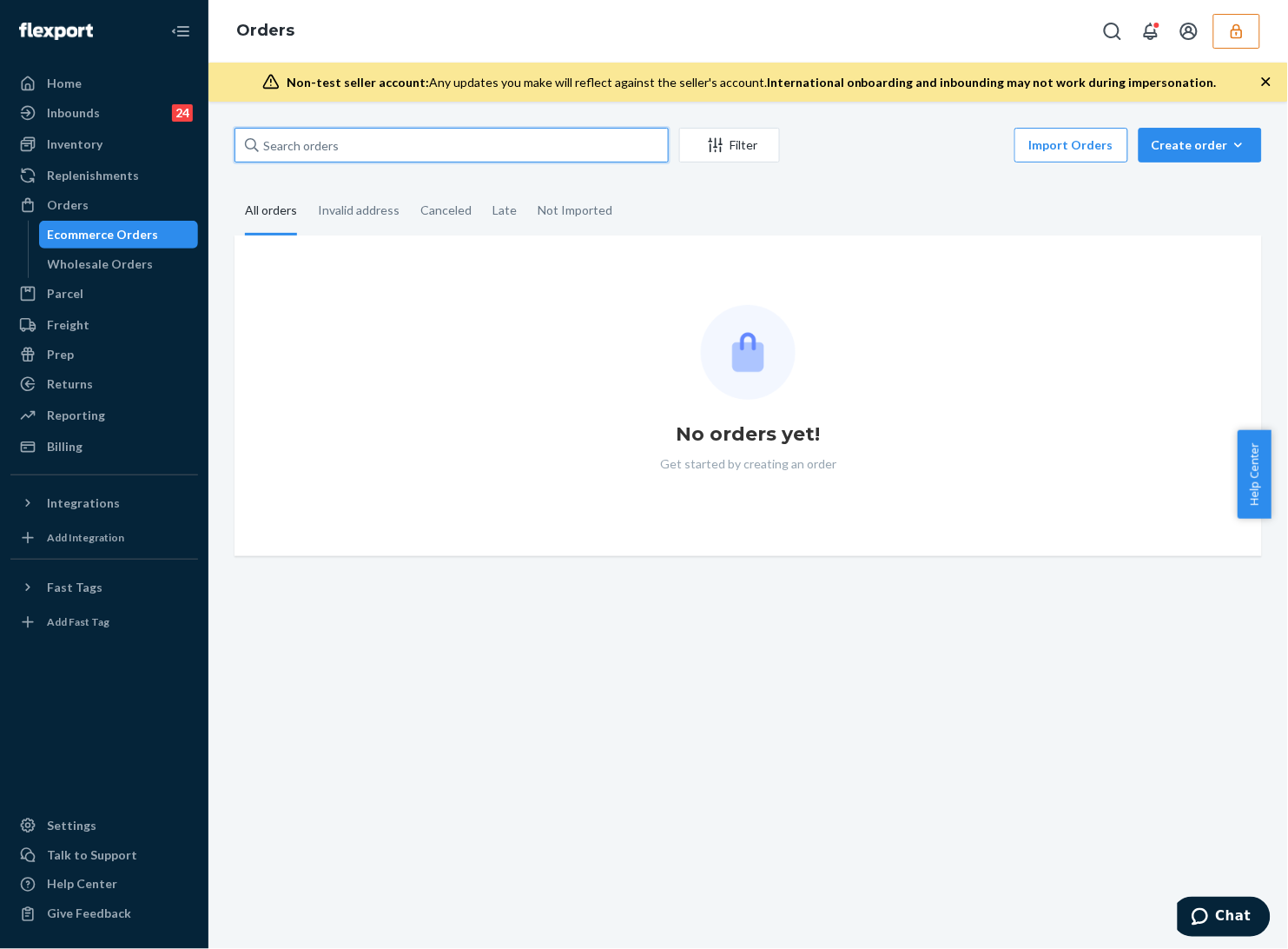
click at [438, 140] on input "text" at bounding box center [452, 145] width 434 height 35
paste input "136621103"
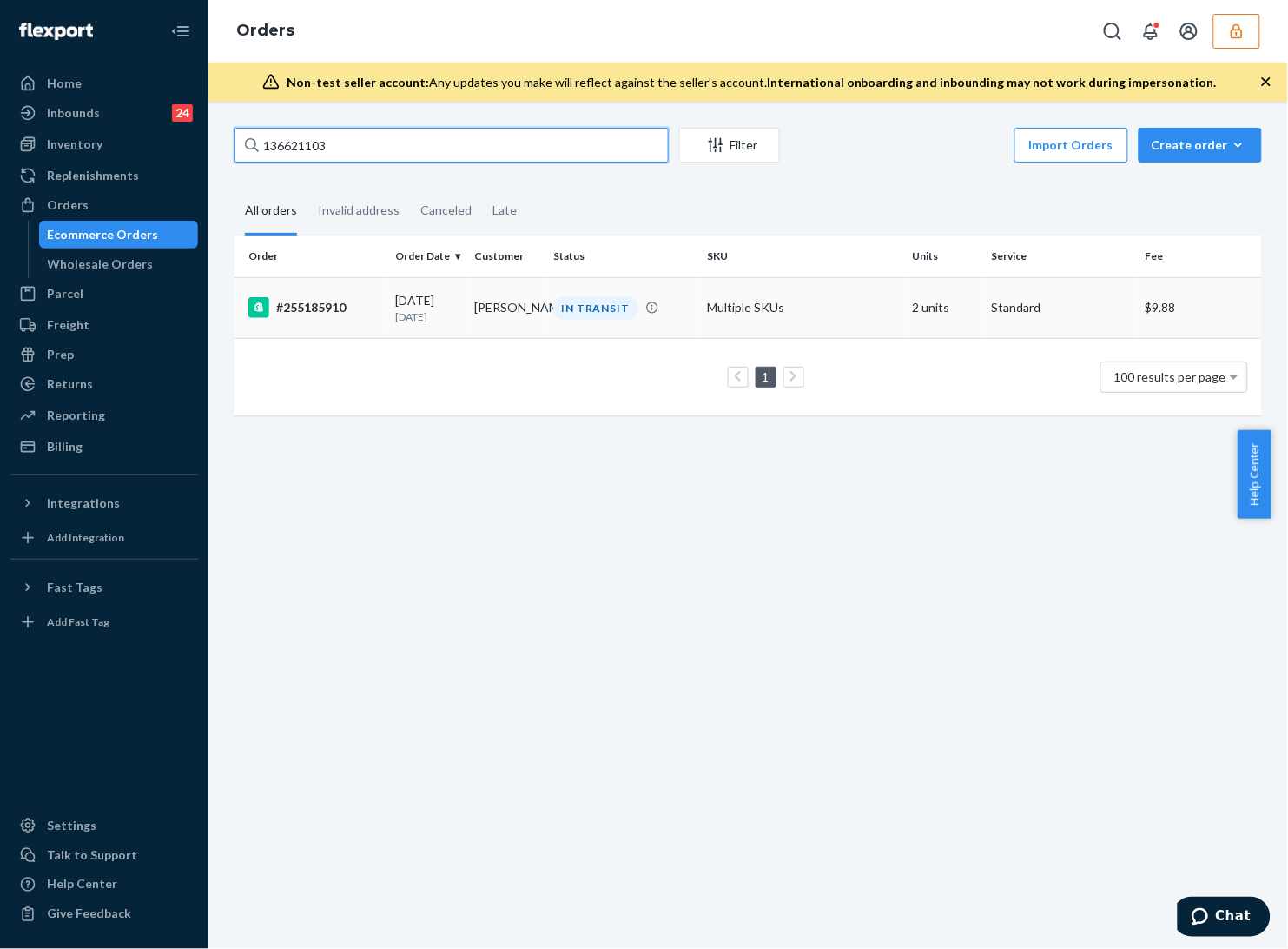
type input "136621103"
click at [809, 314] on td "Multiple SKUs" at bounding box center [803, 308] width 206 height 61
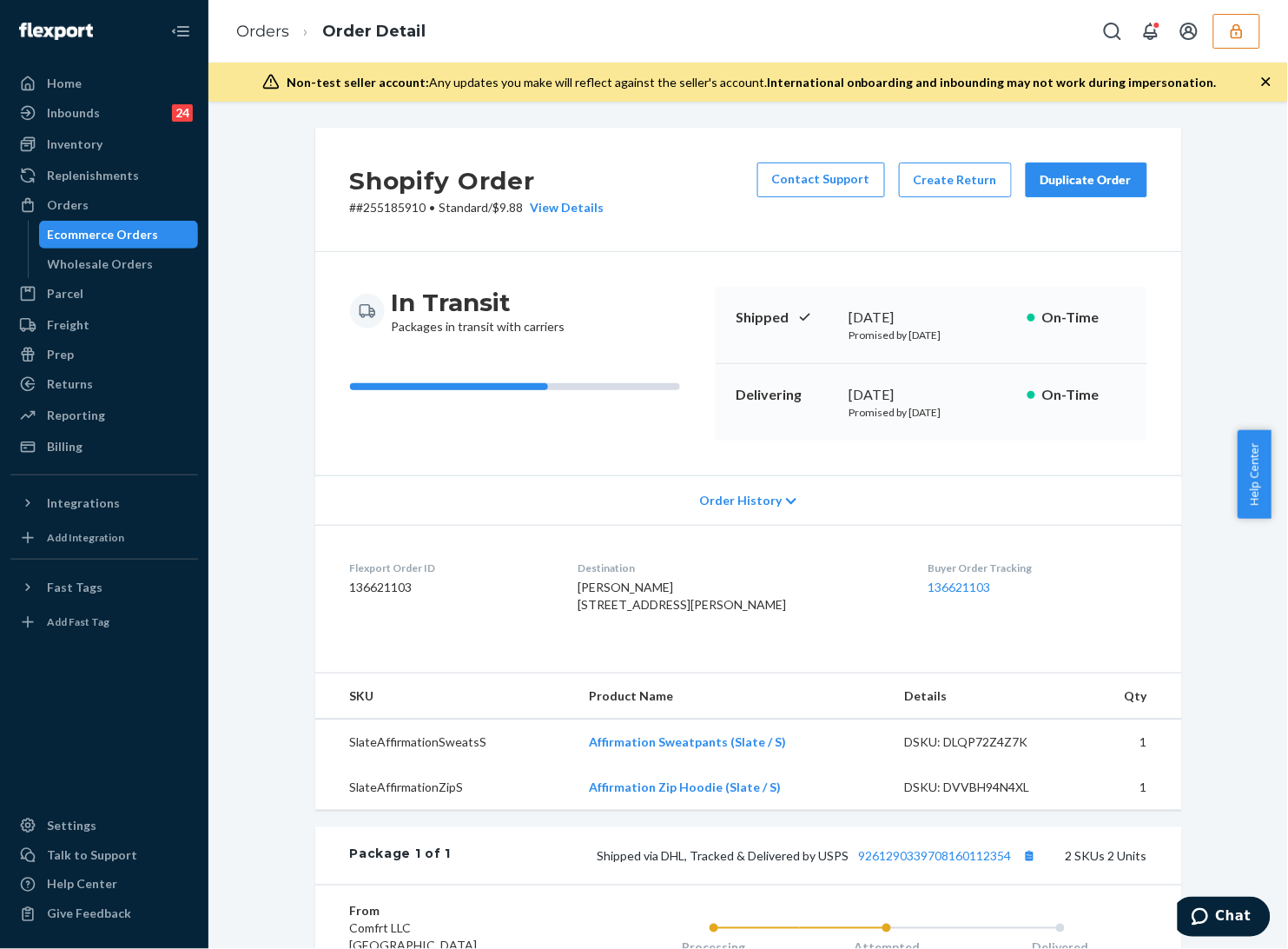
click at [1210, 354] on div "Shopify Order # #255185910 • Standard / $9.88 View Details Contact Support Crea…" at bounding box center [748, 702] width 1053 height 1150
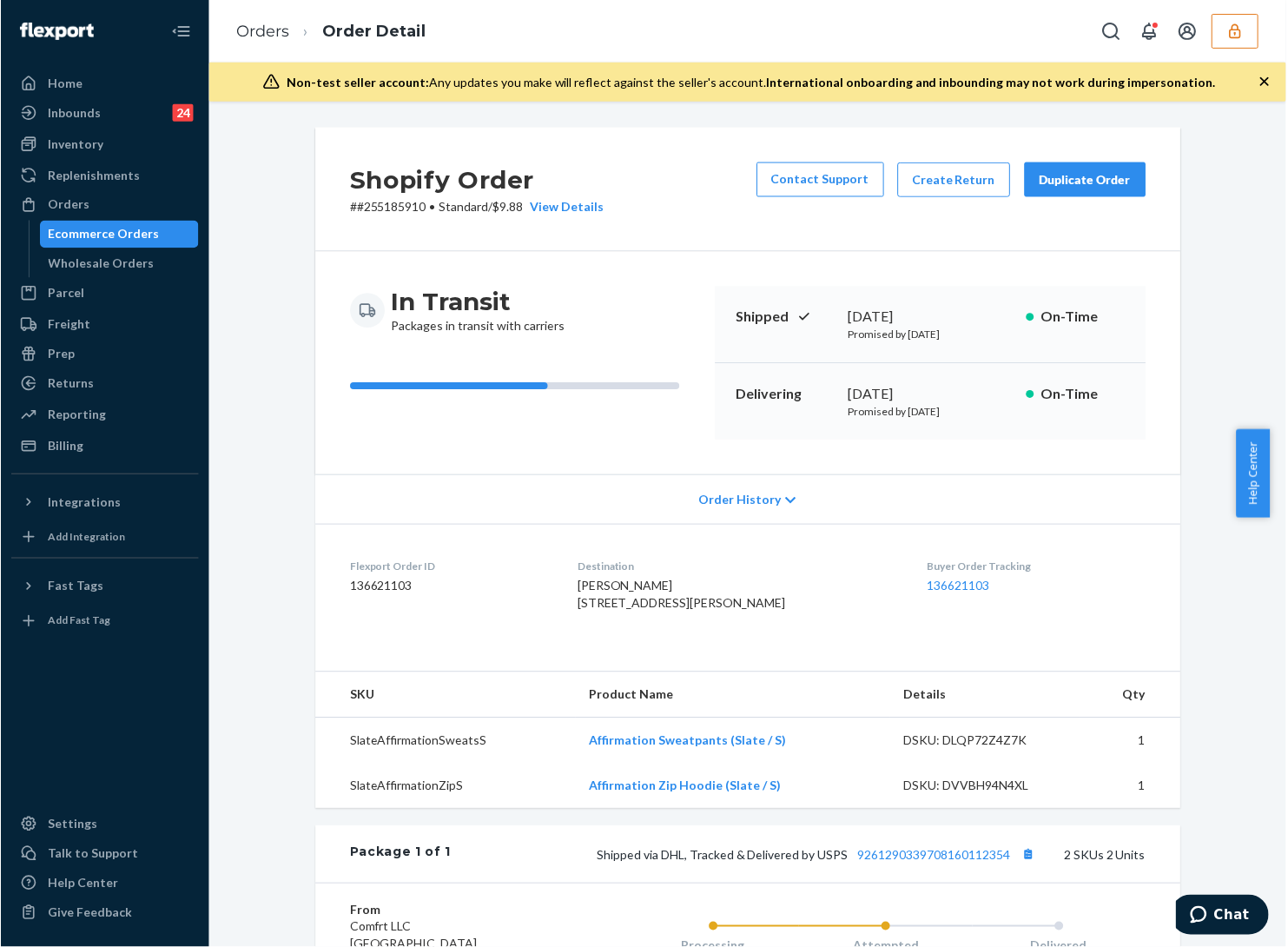
scroll to position [363, 0]
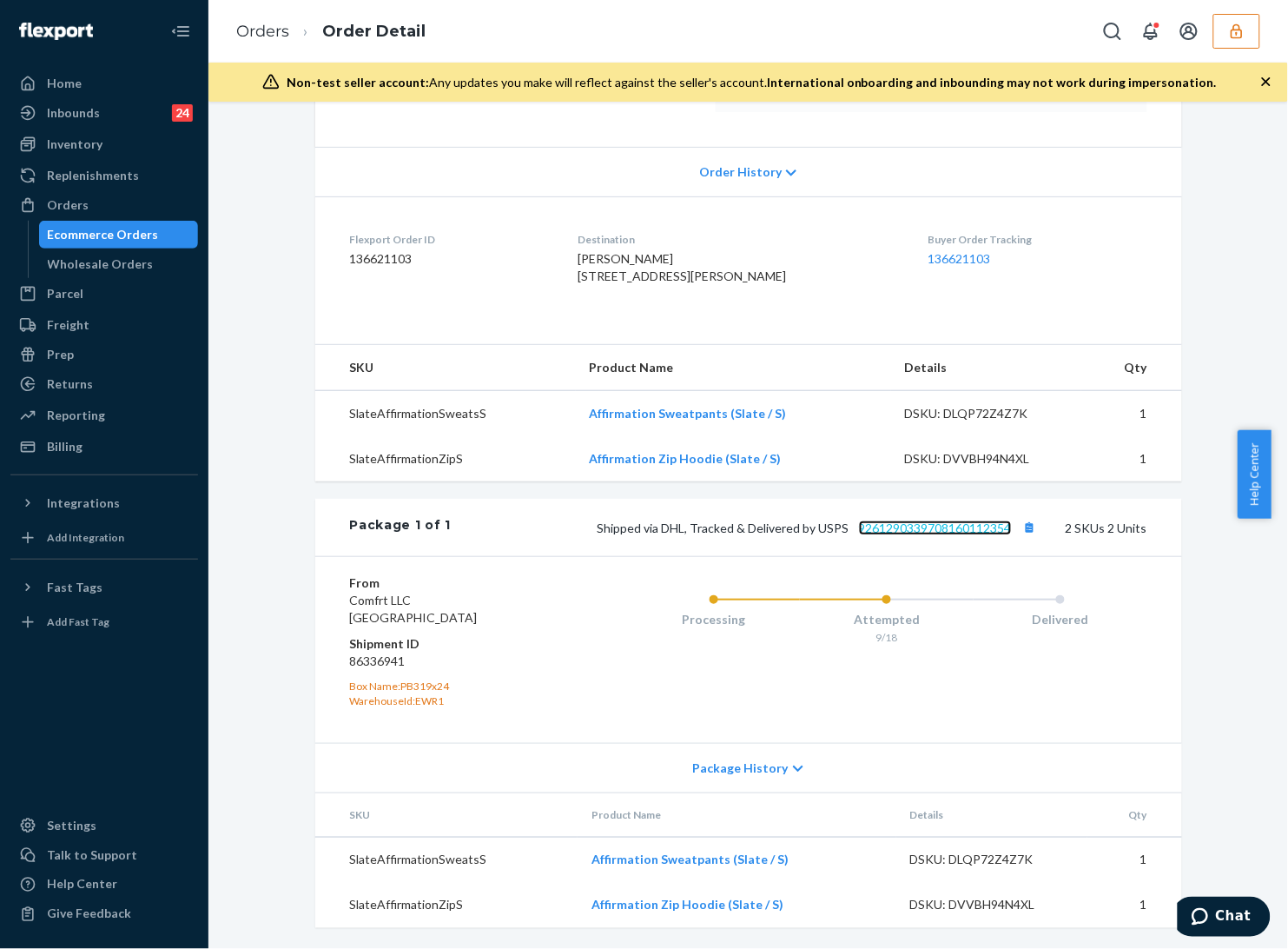
click at [910, 528] on link "9261290339708160112354" at bounding box center [935, 528] width 153 height 14
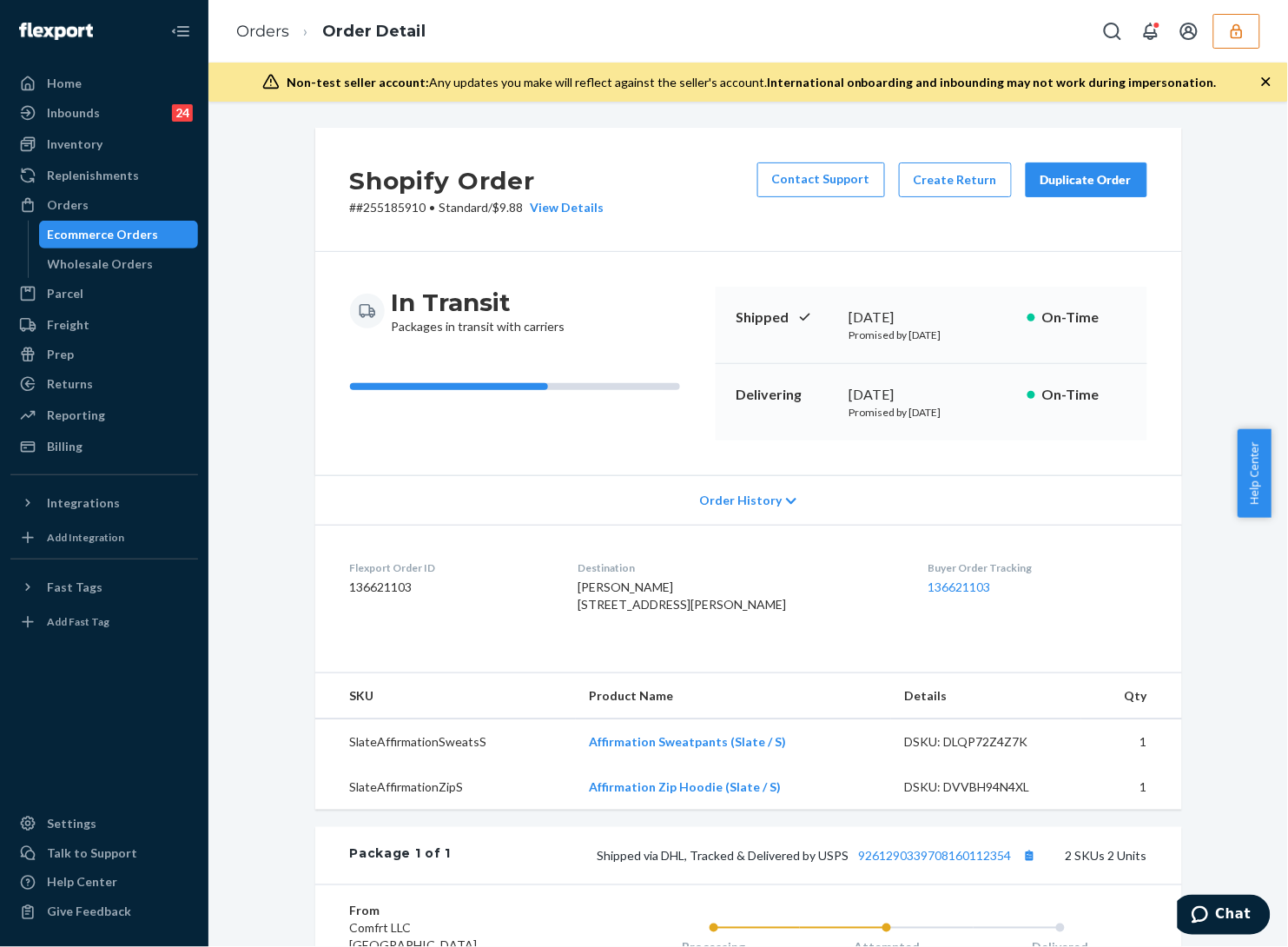
click at [1160, 495] on div "Order History" at bounding box center [748, 500] width 867 height 50
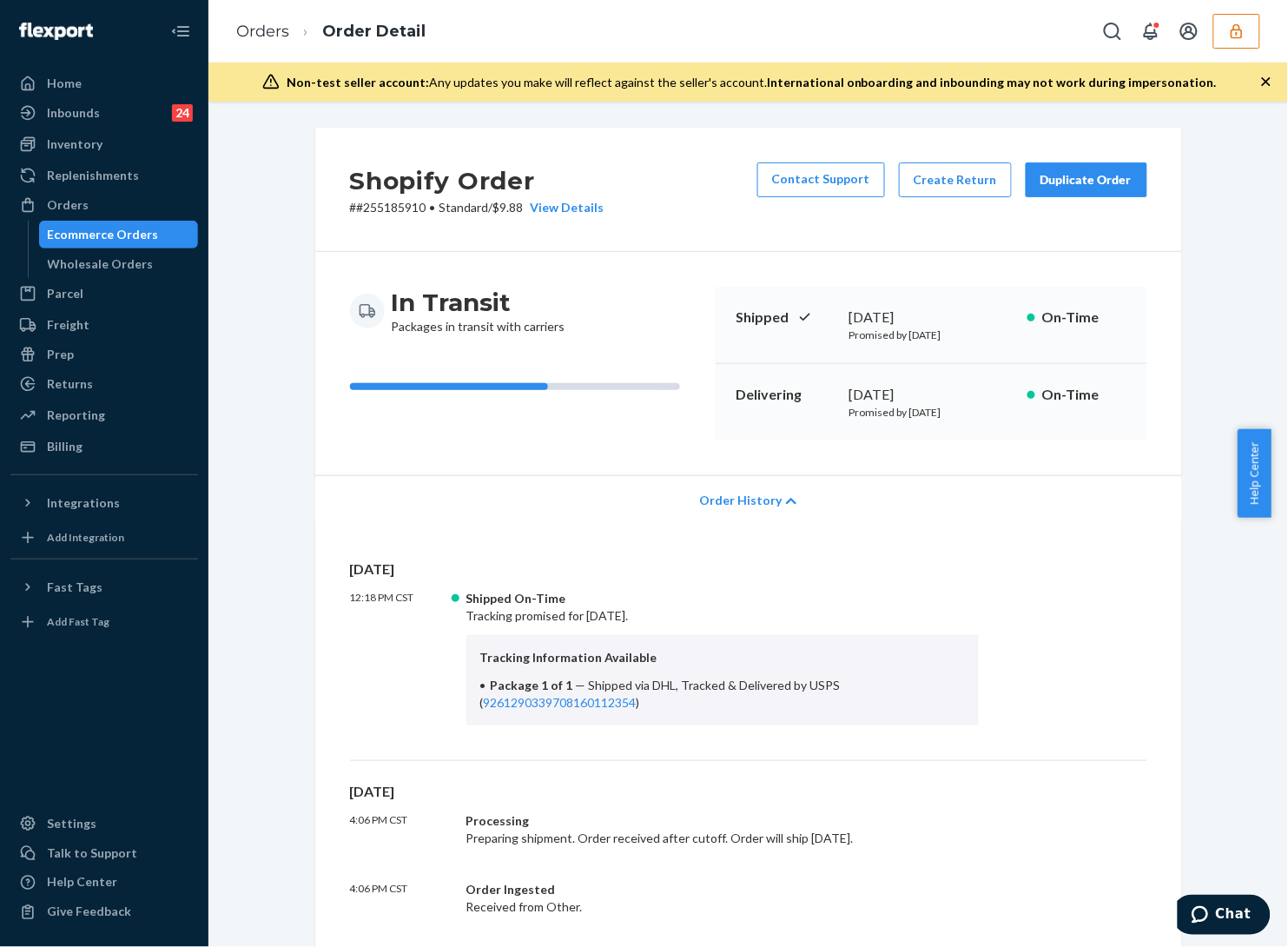
click at [747, 483] on div "Order History" at bounding box center [748, 500] width 867 height 50
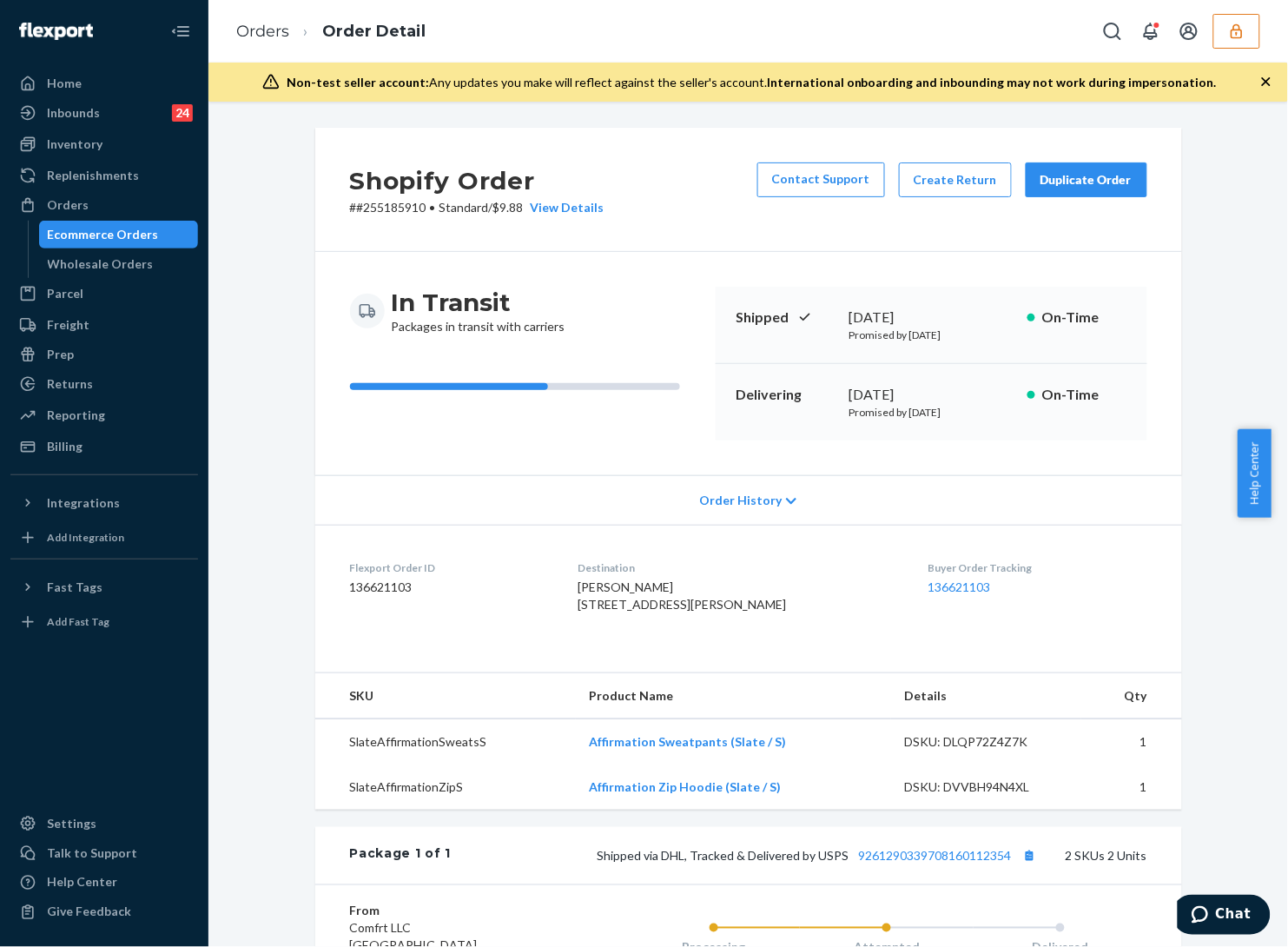
click at [1068, 186] on div "Duplicate Order" at bounding box center [1086, 179] width 92 height 17
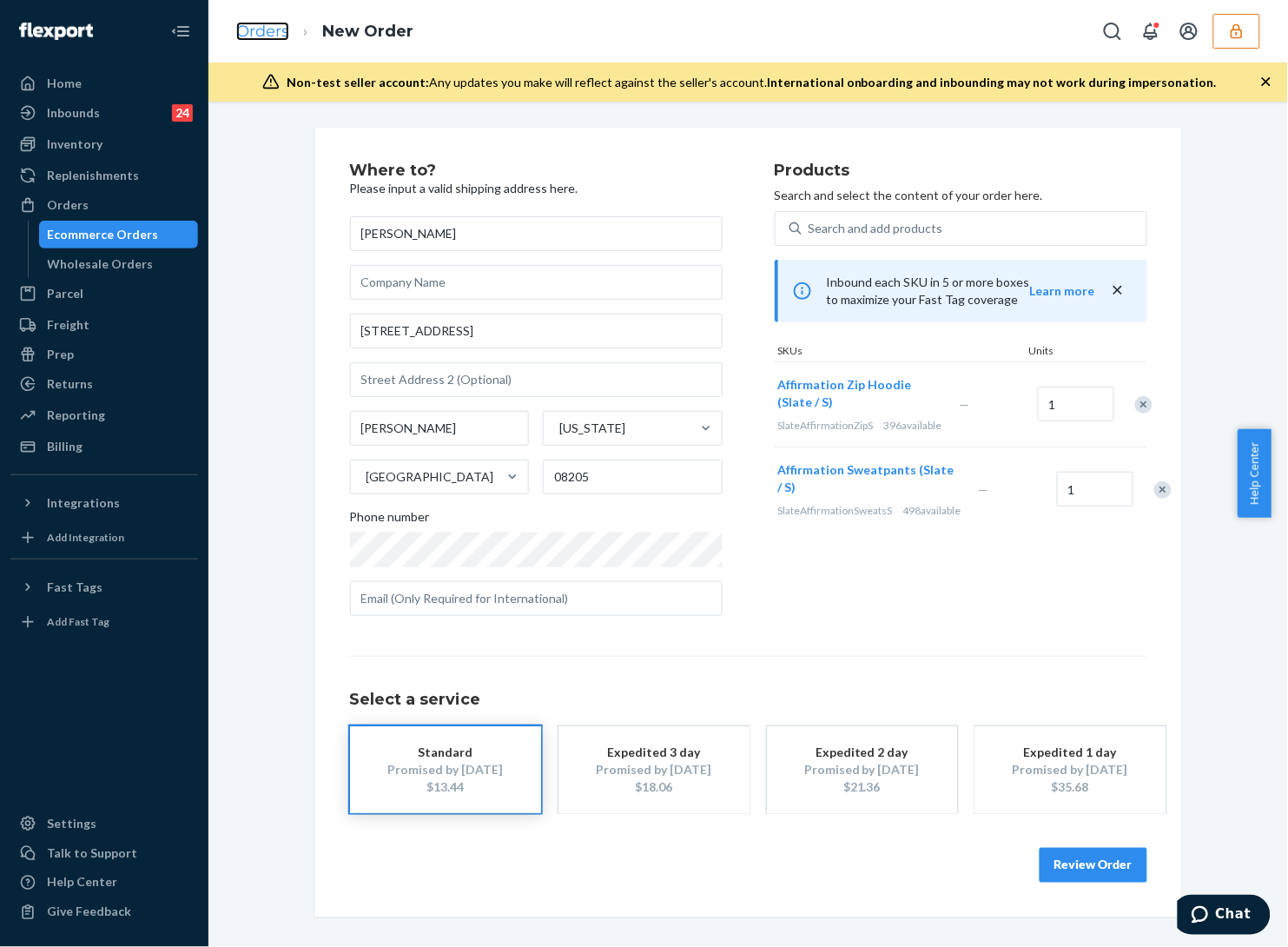
click at [243, 31] on link "Orders" at bounding box center [262, 31] width 53 height 19
